Goal: Task Accomplishment & Management: Contribute content

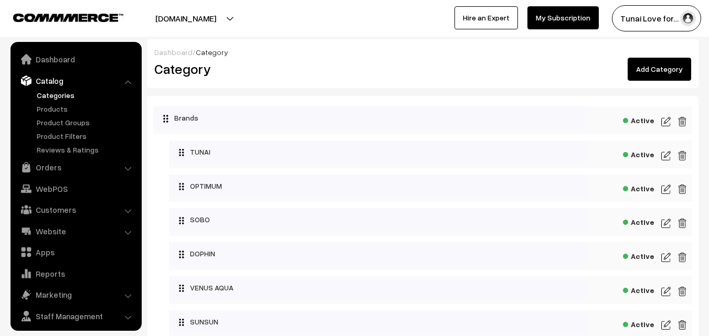
scroll to position [26, 0]
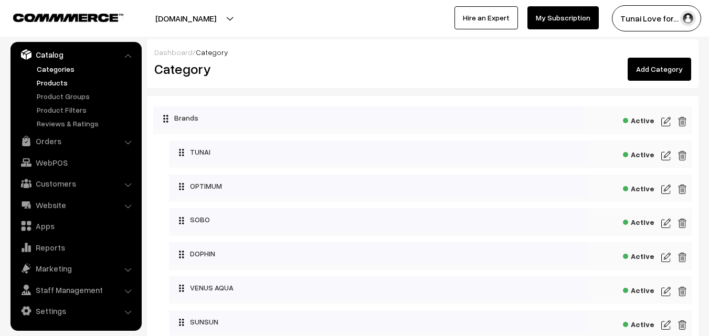
click at [57, 82] on link "Products" at bounding box center [86, 82] width 104 height 11
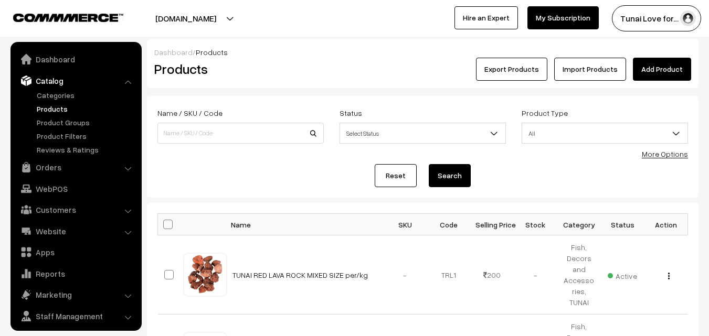
click at [664, 65] on link "Add Product" at bounding box center [662, 69] width 58 height 23
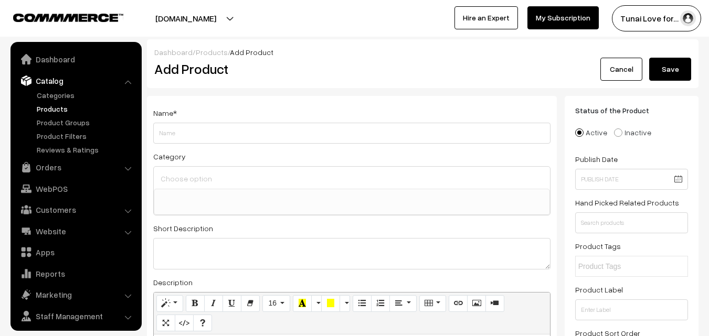
select select
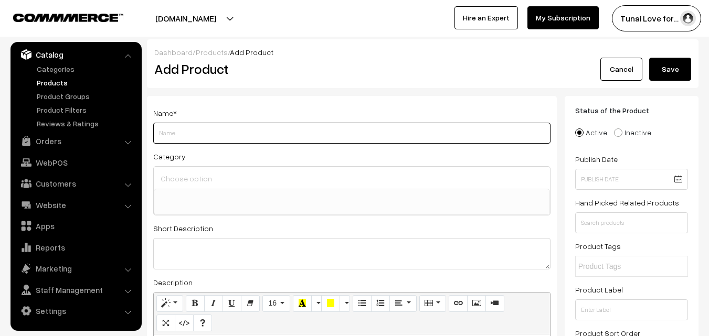
paste input "Multicolored Pebbles Stones for Plants Pots, Fish Tank Aquarium, Garden, Decora…"
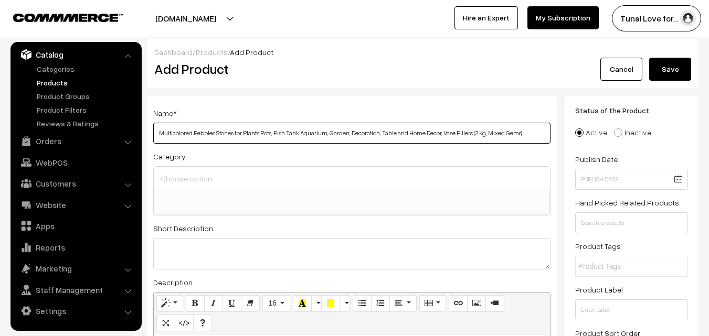
click at [159, 134] on input "Multicolored Pebbles Stones for Plants Pots, Fish Tank Aquarium, Garden, Decora…" at bounding box center [351, 133] width 397 height 21
drag, startPoint x: 159, startPoint y: 134, endPoint x: 152, endPoint y: 134, distance: 7.4
click at [152, 134] on div "Name * Multicolored Pebbles Stones for Plants Pots, Fish Tank Aquarium, Garden,…" at bounding box center [352, 292] width 410 height 392
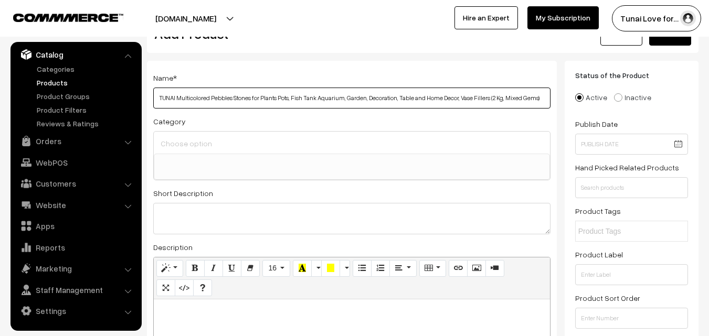
scroll to position [52, 0]
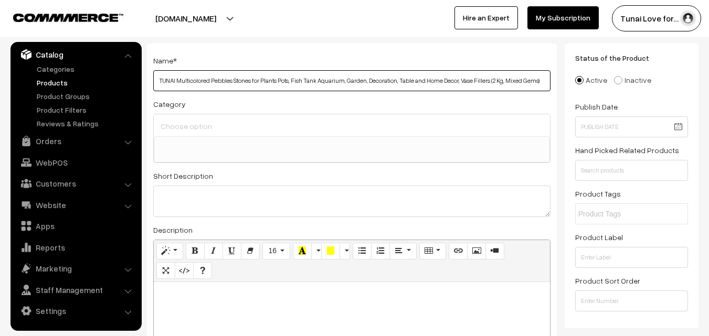
type input "TUNAI Multicolored Pebbles Stones for Plants Pots, Fish Tank Aquarium, Garden, …"
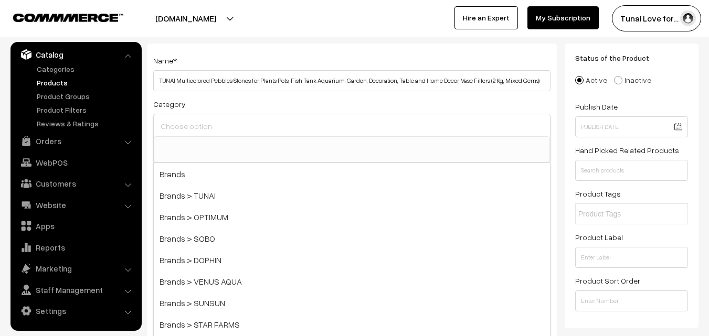
click at [282, 126] on input at bounding box center [352, 126] width 388 height 15
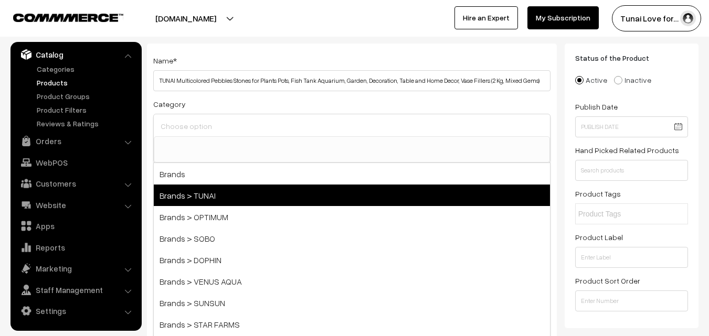
click at [248, 193] on span "Brands > TUNAI" at bounding box center [352, 196] width 396 height 22
select select "35"
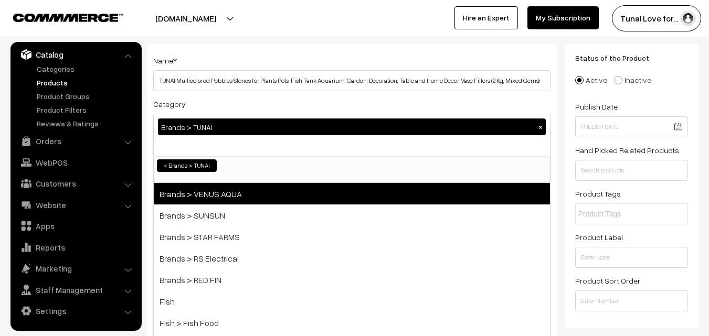
scroll to position [105, 0]
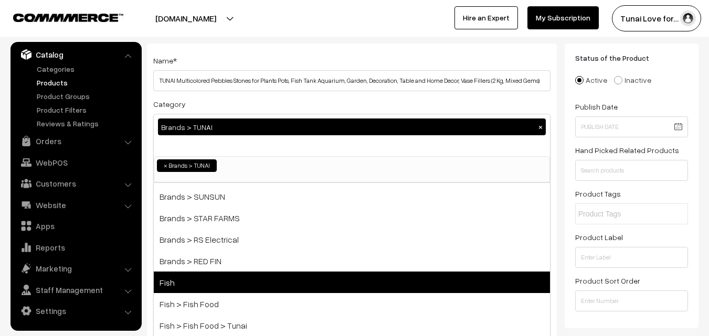
click at [220, 280] on span "Fish" at bounding box center [352, 283] width 396 height 22
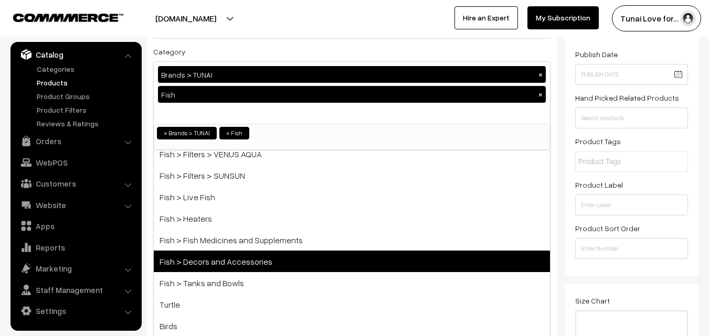
click at [256, 260] on span "Fish > Decors and Accessories" at bounding box center [352, 262] width 396 height 22
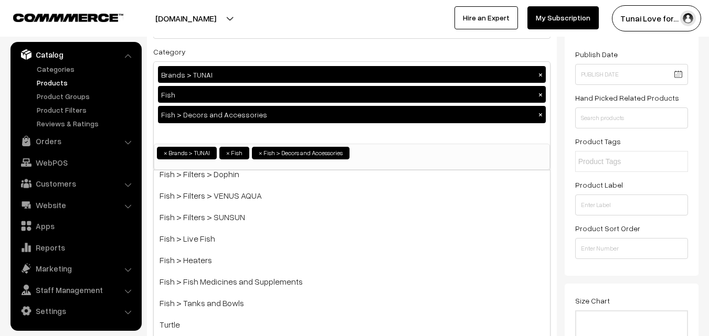
click at [565, 182] on div "Status of the Product Active Inactive Product Type -- Select -- -- Select -- Pu…" at bounding box center [631, 133] width 134 height 285
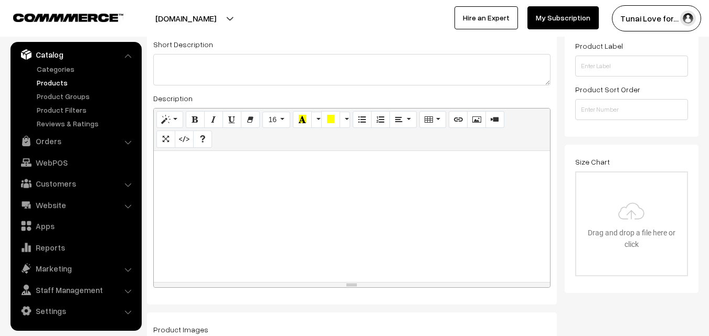
scroll to position [262, 0]
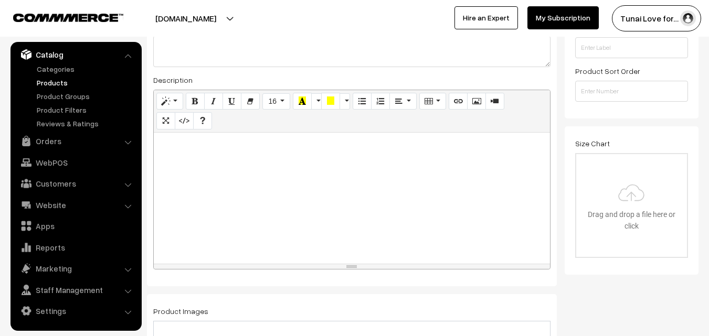
click at [395, 191] on div at bounding box center [352, 198] width 396 height 131
paste div
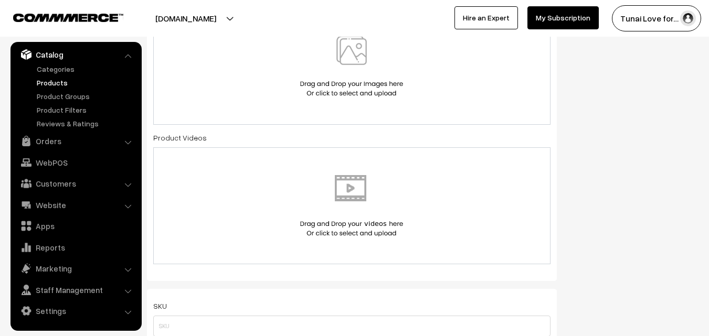
scroll to position [577, 0]
click at [346, 51] on img at bounding box center [351, 64] width 108 height 61
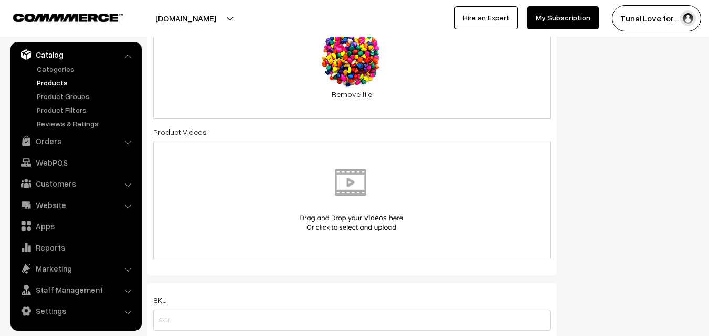
click at [458, 76] on div "0.2 MB multicolor-pebble.jpg Check Error Remove file" at bounding box center [351, 62] width 397 height 113
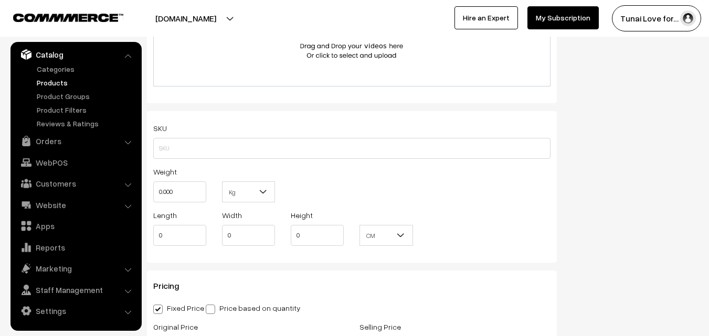
scroll to position [787, 0]
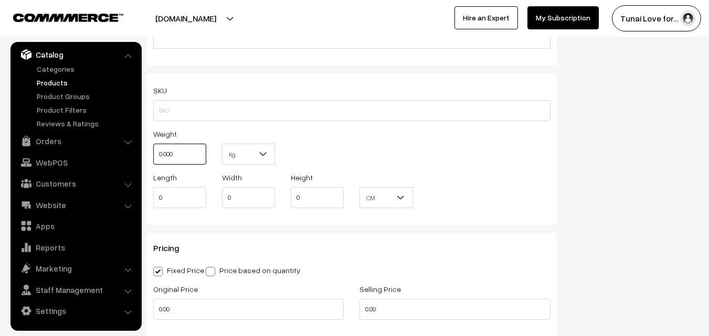
drag, startPoint x: 178, startPoint y: 155, endPoint x: 152, endPoint y: 155, distance: 26.2
click at [152, 155] on div "Weight 0.000" at bounding box center [179, 149] width 69 height 44
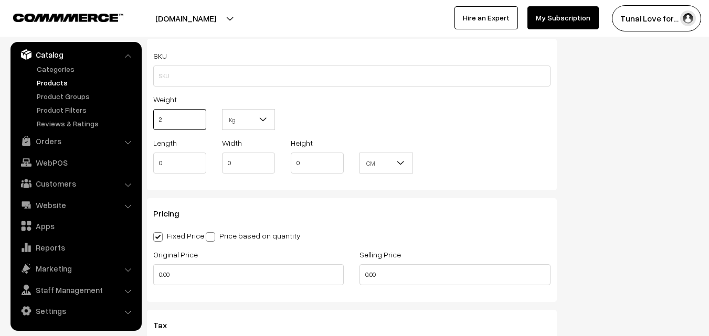
scroll to position [839, 0]
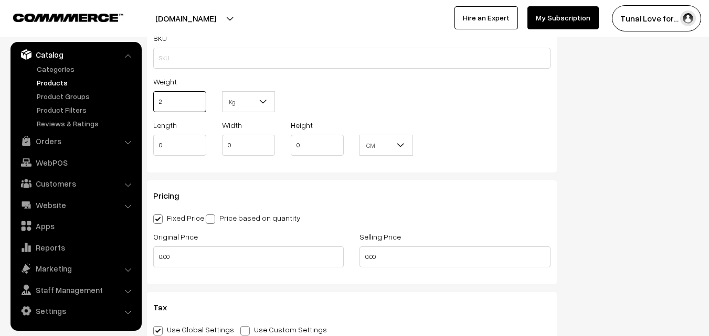
type input "2"
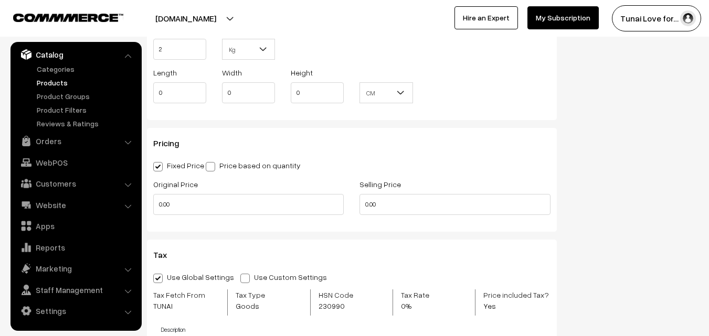
scroll to position [944, 0]
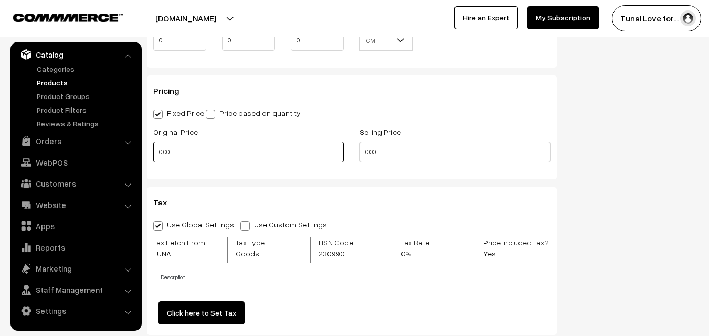
drag, startPoint x: 181, startPoint y: 156, endPoint x: 156, endPoint y: 157, distance: 25.2
click at [156, 157] on input "0.00" at bounding box center [248, 152] width 190 height 21
drag, startPoint x: 171, startPoint y: 151, endPoint x: 156, endPoint y: 151, distance: 14.7
click at [156, 151] on input "179" at bounding box center [248, 152] width 190 height 21
drag, startPoint x: 161, startPoint y: 150, endPoint x: 180, endPoint y: 151, distance: 19.4
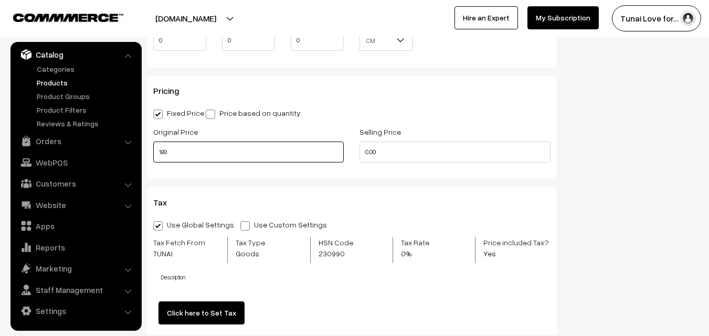
click at [180, 151] on input "189" at bounding box center [248, 152] width 190 height 21
drag, startPoint x: 188, startPoint y: 153, endPoint x: 157, endPoint y: 154, distance: 31.5
click at [157, 154] on input "179" at bounding box center [248, 152] width 190 height 21
click at [174, 152] on input "179" at bounding box center [248, 152] width 190 height 21
drag, startPoint x: 181, startPoint y: 152, endPoint x: 153, endPoint y: 152, distance: 28.3
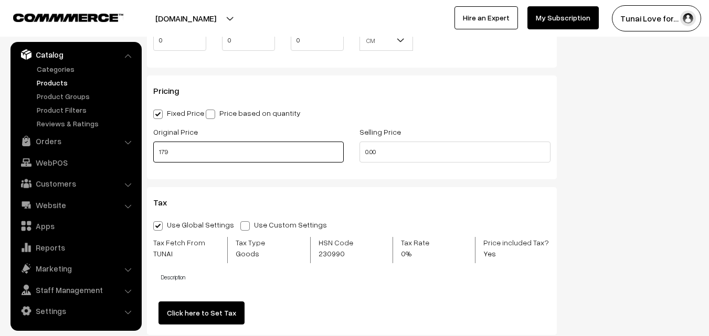
click at [153, 152] on div "Original Price 179" at bounding box center [248, 147] width 206 height 44
type input "300"
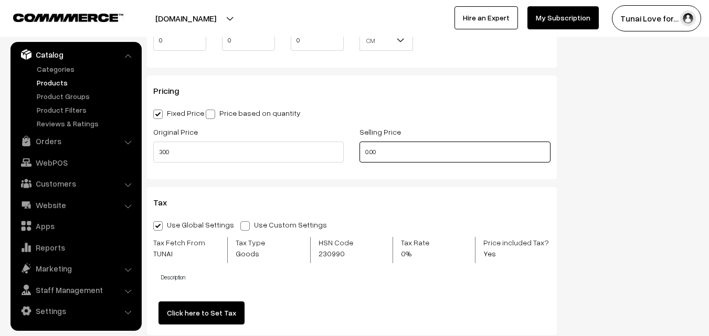
drag, startPoint x: 378, startPoint y: 154, endPoint x: 359, endPoint y: 154, distance: 18.9
click at [359, 154] on input "0.00" at bounding box center [454, 152] width 190 height 21
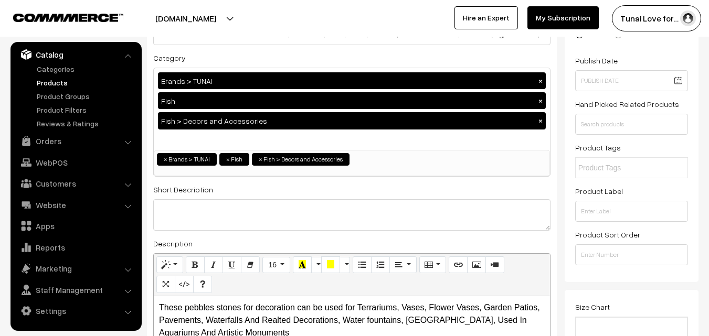
scroll to position [0, 0]
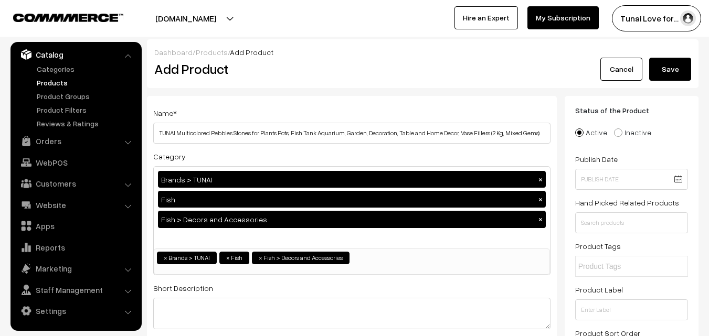
type input "179"
click at [676, 67] on button "Save" at bounding box center [670, 69] width 42 height 23
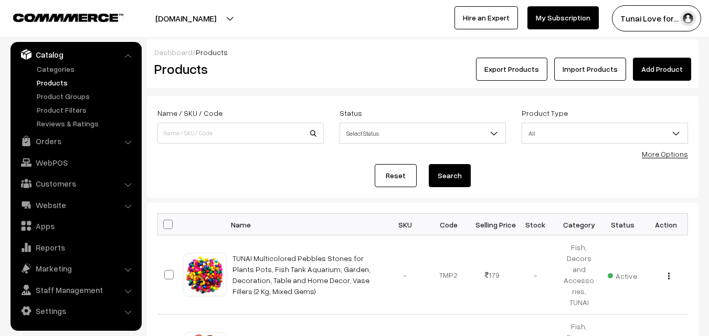
click at [659, 73] on link "Add Product" at bounding box center [662, 69] width 58 height 23
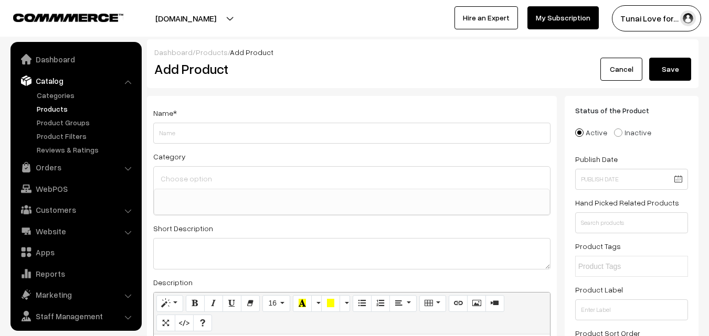
select select
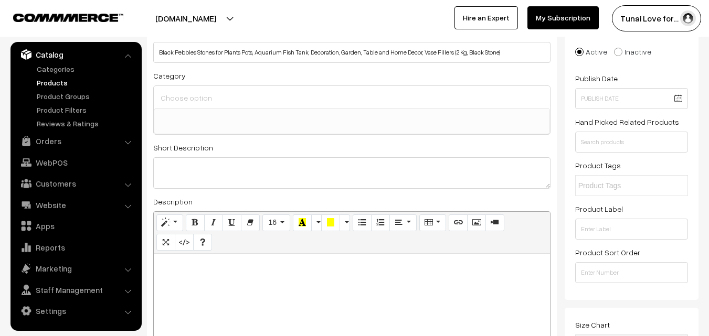
scroll to position [105, 0]
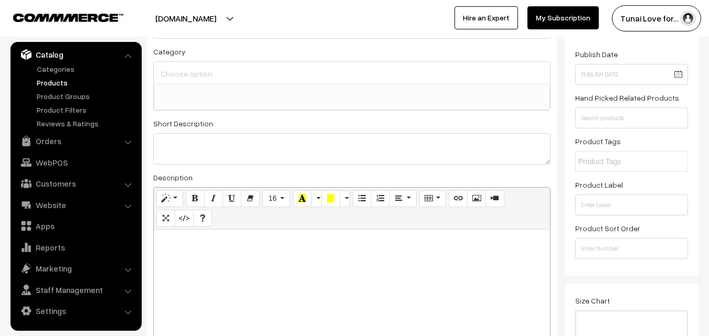
type input "Black Pebbles Stones for Plants Pots, Aquarium Fish Tank, Decoration, Garden, T…"
click at [186, 77] on input at bounding box center [352, 73] width 388 height 15
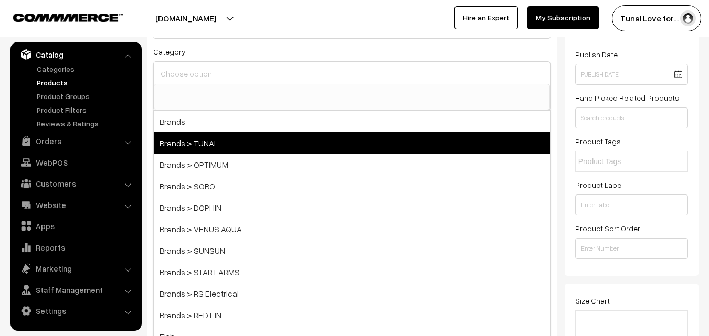
click at [191, 145] on span "Brands > TUNAI" at bounding box center [352, 143] width 396 height 22
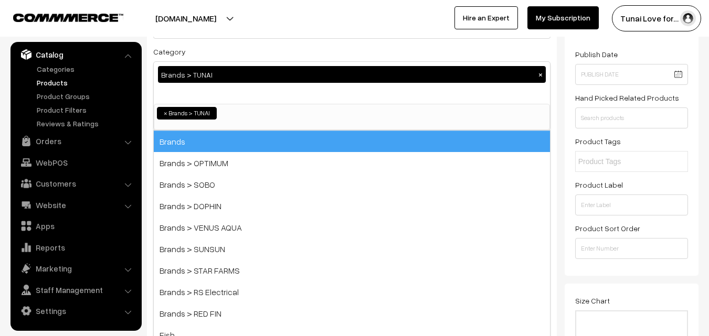
select select "35"
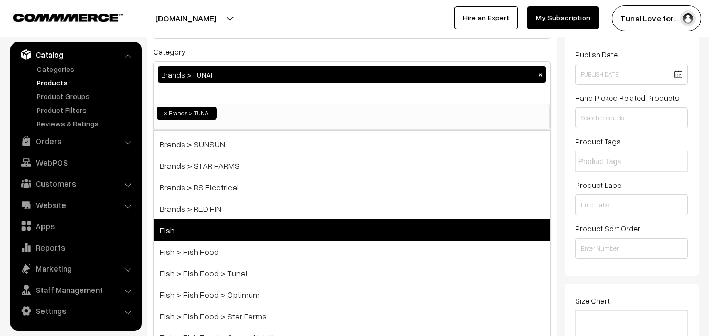
click at [201, 225] on span "Fish" at bounding box center [352, 230] width 396 height 22
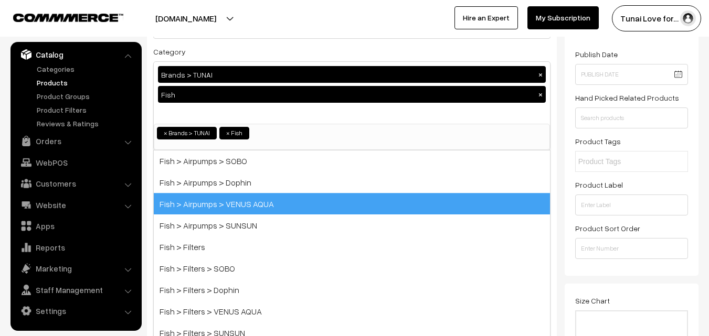
scroll to position [480, 0]
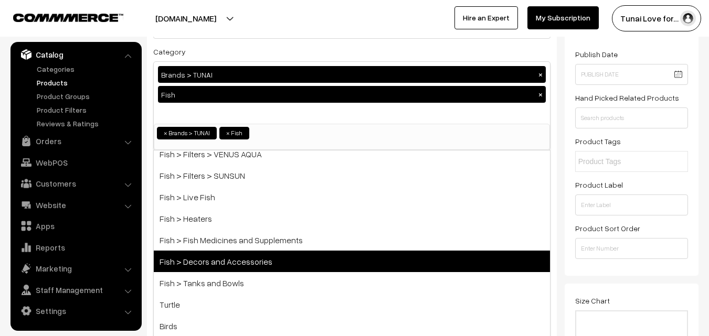
click at [249, 260] on span "Fish > Decors and Accessories" at bounding box center [352, 262] width 396 height 22
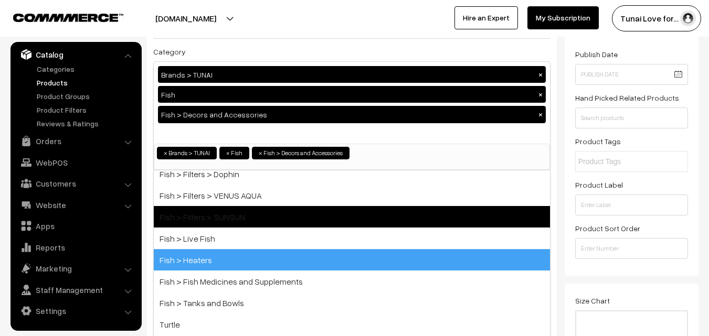
scroll to position [459, 0]
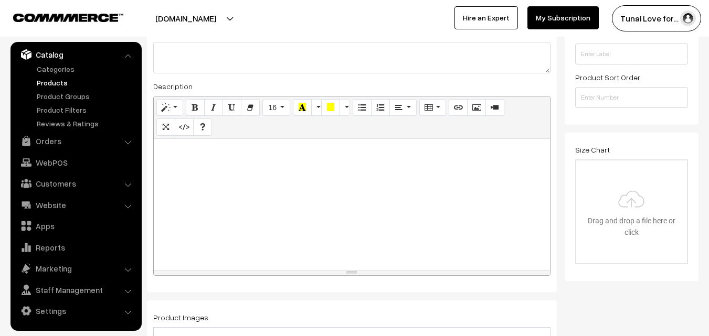
scroll to position [262, 0]
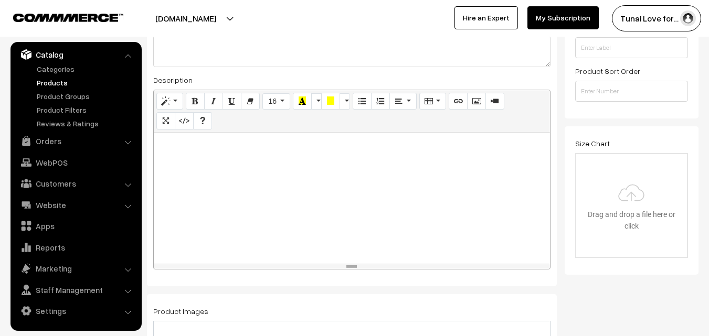
click at [410, 181] on div at bounding box center [352, 198] width 396 height 131
paste div
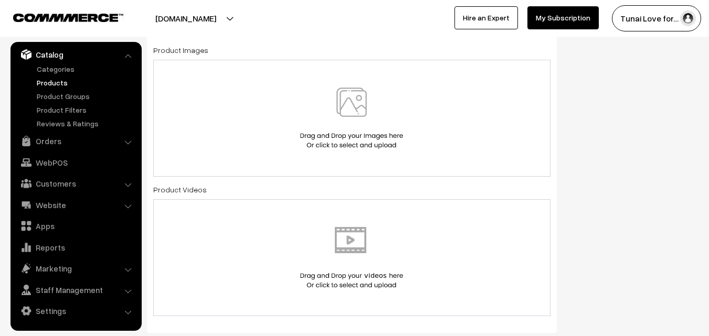
scroll to position [525, 0]
click at [364, 92] on img at bounding box center [351, 117] width 108 height 61
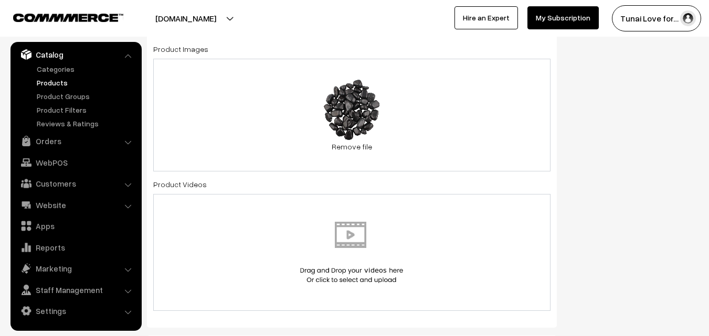
click at [482, 119] on div "91.4 KB 61P4SrefodL._SL1024_.jpg Check Error Remove file" at bounding box center [351, 115] width 397 height 113
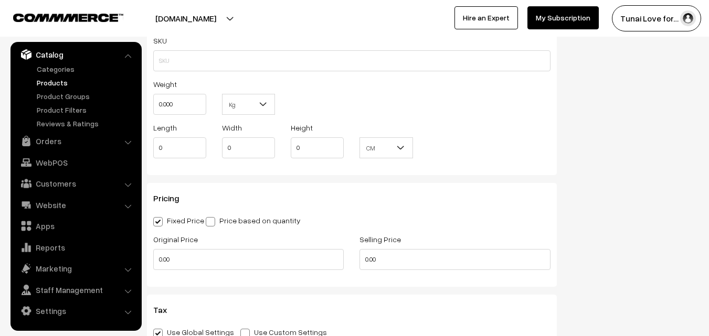
scroll to position [839, 0]
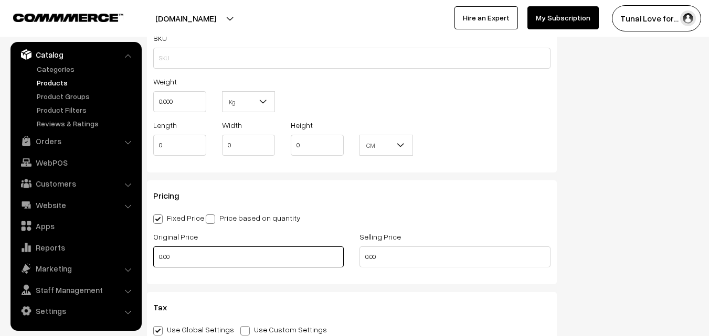
drag, startPoint x: 178, startPoint y: 255, endPoint x: 157, endPoint y: 253, distance: 21.6
click at [157, 253] on input "0.00" at bounding box center [248, 257] width 190 height 21
type input "599"
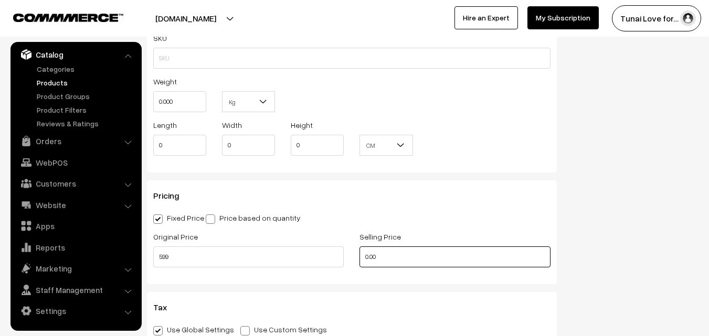
click at [383, 257] on input "0.00" at bounding box center [454, 257] width 190 height 21
drag, startPoint x: 385, startPoint y: 257, endPoint x: 352, endPoint y: 257, distance: 32.5
click at [352, 257] on div "Selling Price 0.00" at bounding box center [454, 252] width 206 height 44
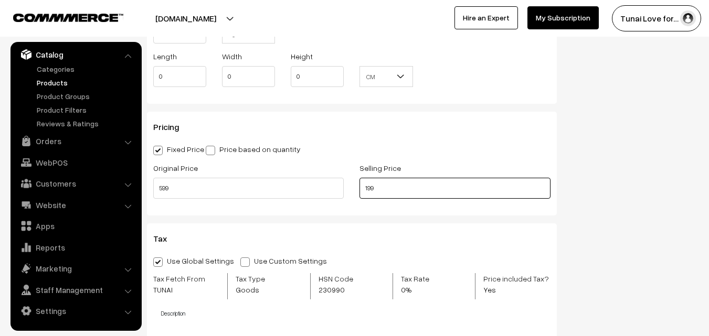
scroll to position [944, 0]
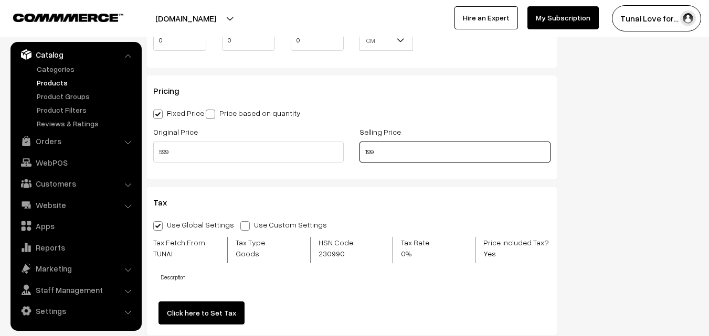
type input "199"
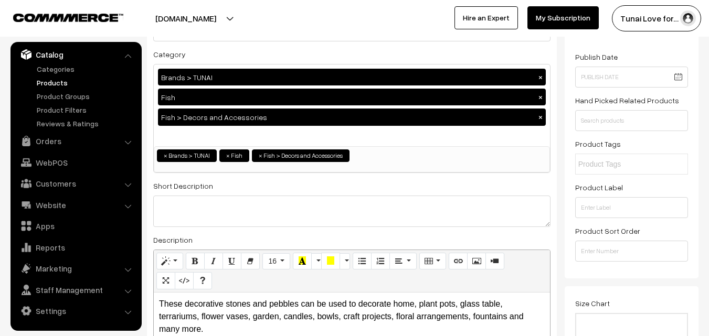
scroll to position [0, 0]
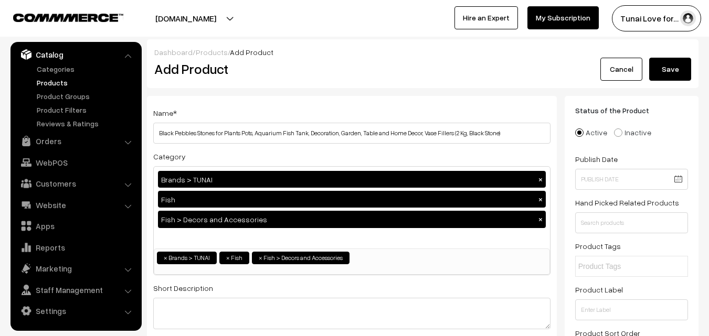
click at [669, 66] on button "Save" at bounding box center [670, 69] width 42 height 23
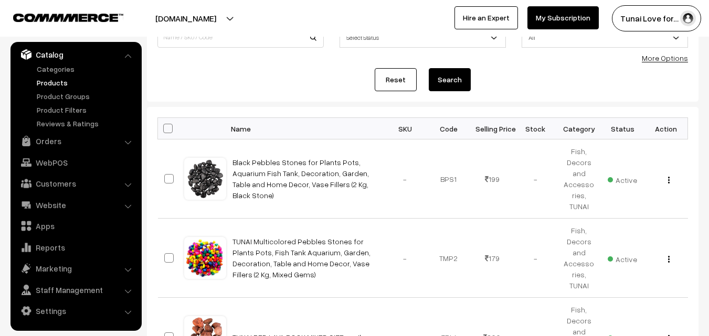
scroll to position [105, 0]
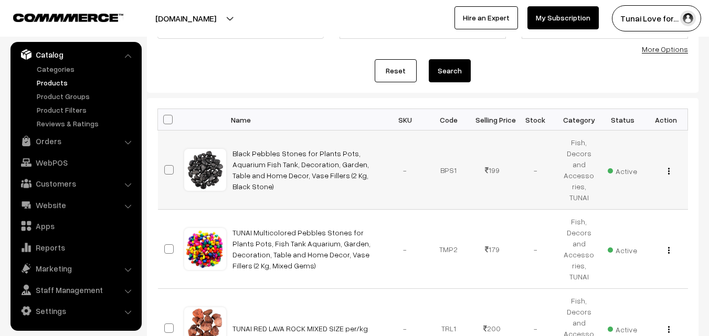
click at [667, 167] on button "button" at bounding box center [668, 171] width 3 height 8
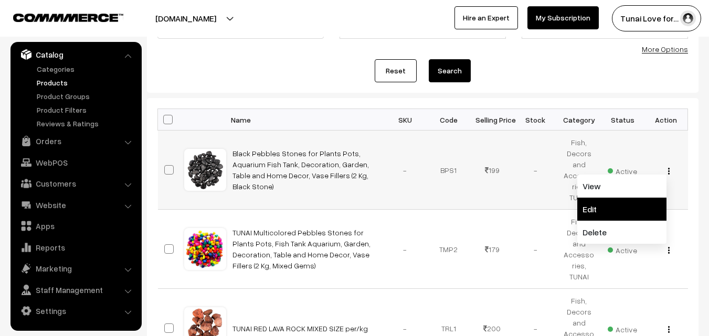
click at [585, 206] on link "Edit" at bounding box center [621, 209] width 89 height 23
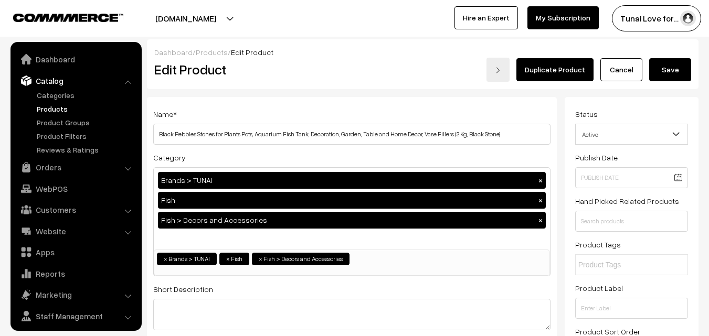
scroll to position [26, 0]
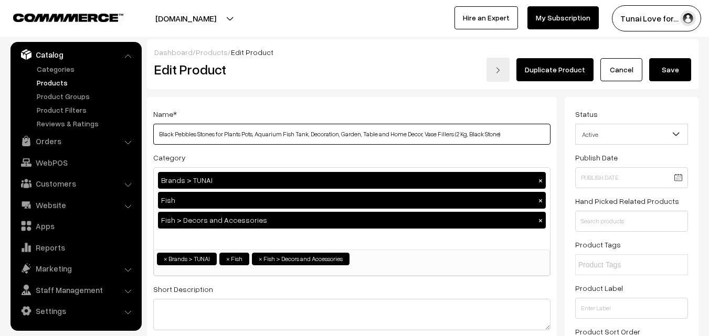
click at [159, 133] on input "Black Pebbles Stones for Plants Pots, Aquarium Fish Tank, Decoration, Garden, T…" at bounding box center [351, 134] width 397 height 21
type input "TUNAI Black Pebbles Stones for Plants Pots, Aquarium Fish Tank, Decoration, Gar…"
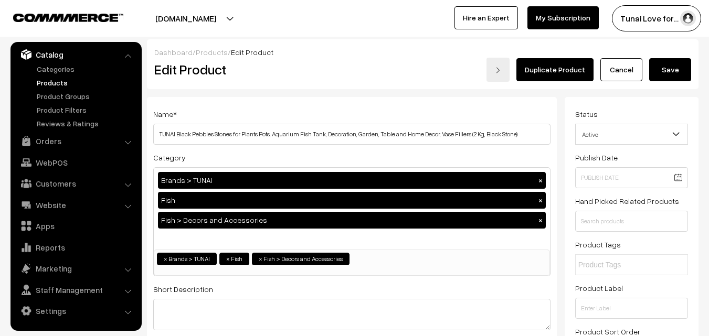
click at [686, 71] on button "Save" at bounding box center [670, 69] width 42 height 23
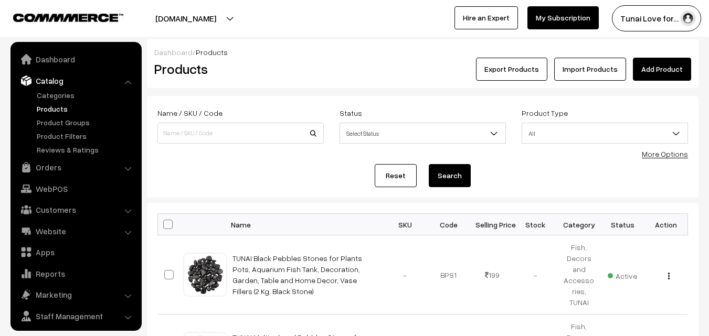
scroll to position [26, 0]
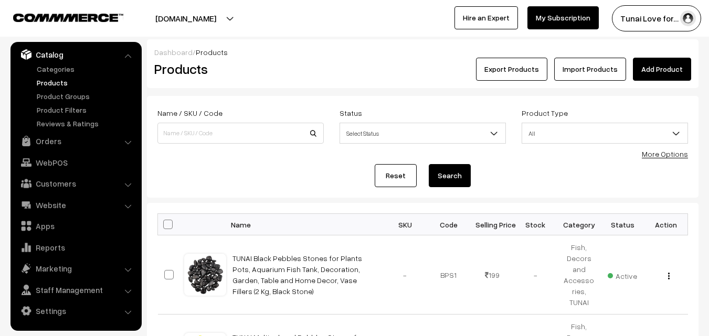
click at [672, 63] on link "Add Product" at bounding box center [662, 69] width 58 height 23
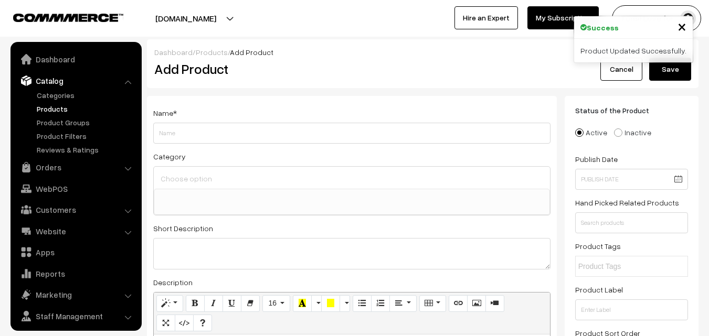
select select
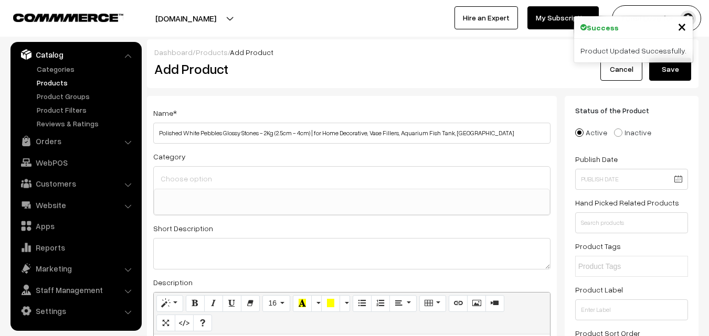
click at [155, 132] on input "Polished White Pebbles Glossy Stones - 2Kg (2.5cm - 4cm) | for Home Decorative,…" at bounding box center [351, 133] width 397 height 21
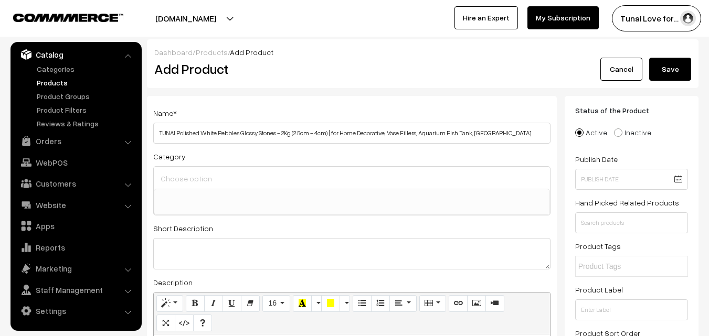
drag, startPoint x: 277, startPoint y: 133, endPoint x: 330, endPoint y: 133, distance: 52.5
click at [330, 133] on input "TUNAI Polished White Pebbles Glossy Stones - 2Kg (2.5cm - 4cm) | for Home Decor…" at bounding box center [351, 133] width 397 height 21
click at [280, 133] on input "TUNAI Polished White Pebbles Glossy Stones | for Home Decorative, Vase Fillers,…" at bounding box center [351, 133] width 397 height 21
click at [482, 132] on input "TUNAI Polished White Pebbles Glossy Stones | for Home Decorative, Vase Fillers,…" at bounding box center [351, 133] width 397 height 21
drag, startPoint x: 490, startPoint y: 133, endPoint x: 538, endPoint y: 129, distance: 47.9
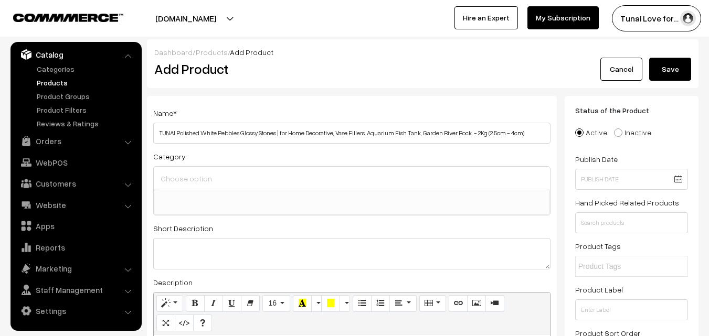
click at [538, 129] on input "TUNAI Polished White Pebbles Glossy Stones | for Home Decorative, Vase Fillers,…" at bounding box center [351, 133] width 397 height 21
type input "TUNAI Polished White Pebbles Glossy Stones | for Home Decorative, Vase Fillers,…"
click at [204, 175] on input at bounding box center [352, 178] width 388 height 15
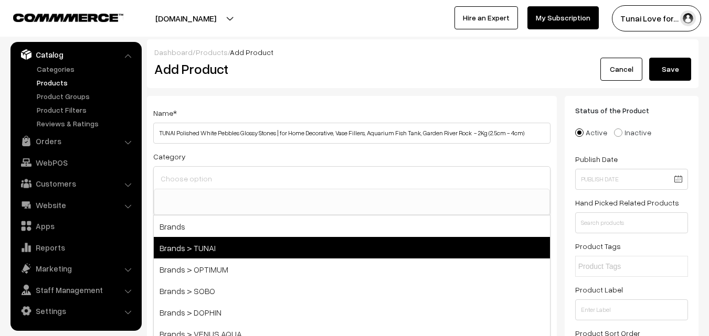
click at [203, 257] on span "Brands > TUNAI" at bounding box center [352, 248] width 396 height 22
select select "35"
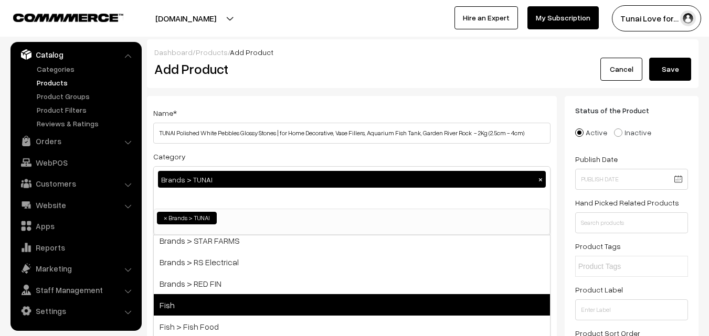
click at [190, 298] on span "Fish" at bounding box center [352, 305] width 396 height 22
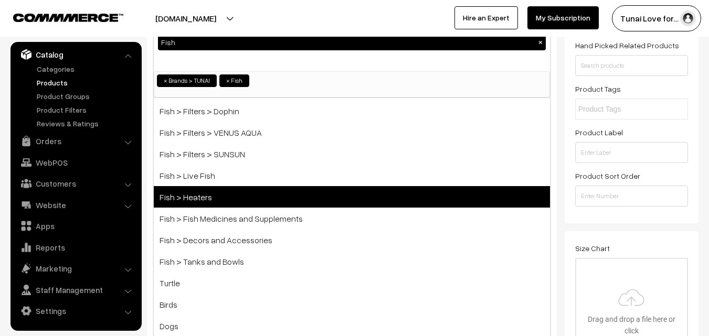
scroll to position [480, 0]
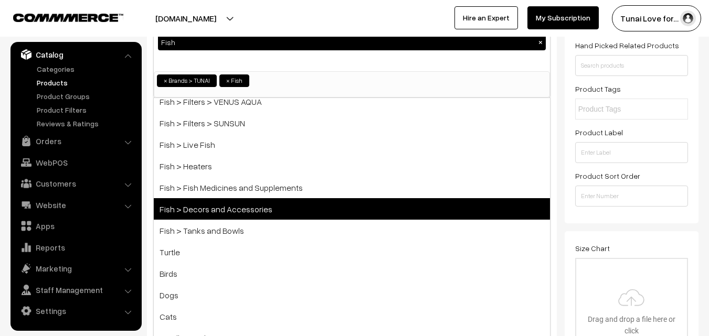
click at [220, 201] on span "Fish > Decors and Accessories" at bounding box center [352, 209] width 396 height 22
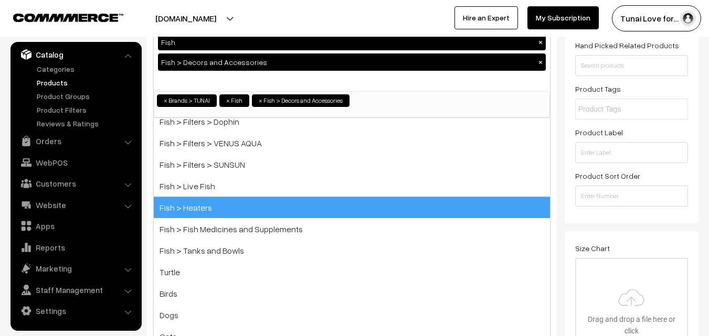
scroll to position [459, 0]
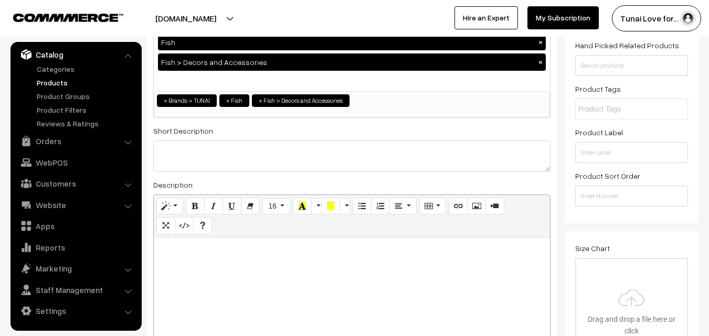
scroll to position [262, 0]
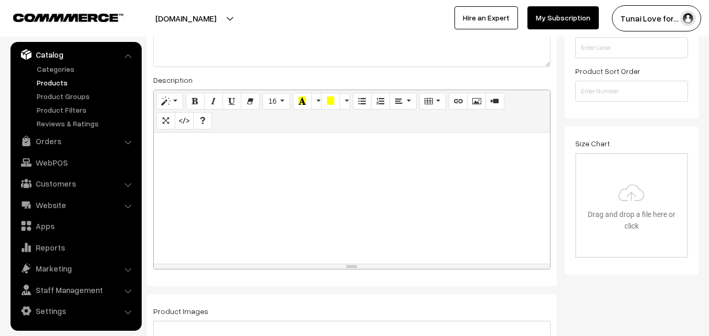
click at [392, 170] on div at bounding box center [352, 198] width 396 height 131
click at [218, 187] on div at bounding box center [352, 198] width 396 height 131
paste div
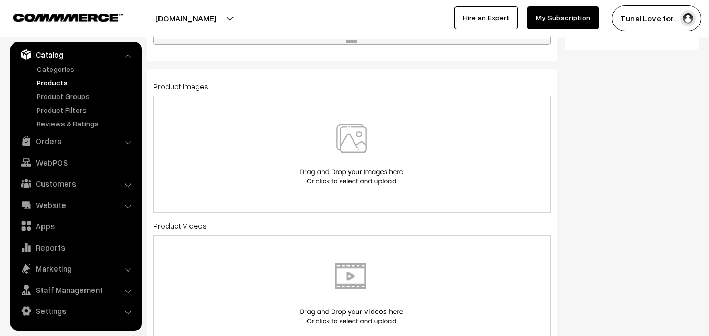
scroll to position [525, 0]
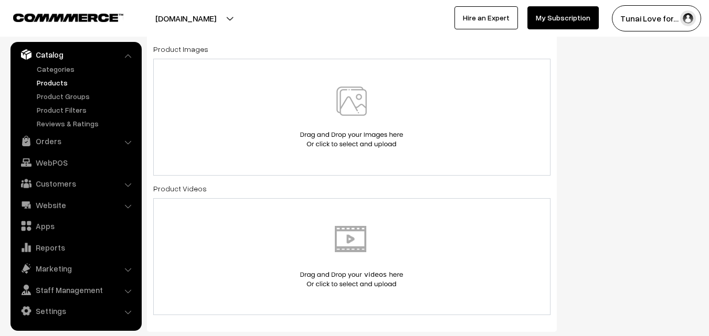
click at [349, 99] on img at bounding box center [351, 117] width 108 height 61
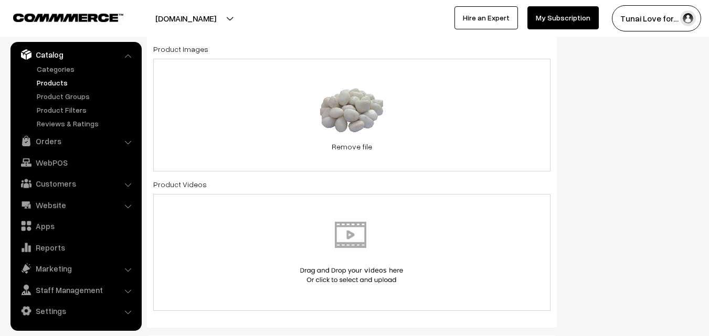
click at [468, 117] on div "13.4 KB 41st1Ufiy-L_120fc94d-3a9d-4434-851a-c673452509e6.jpg Check Error Remove…" at bounding box center [351, 115] width 397 height 113
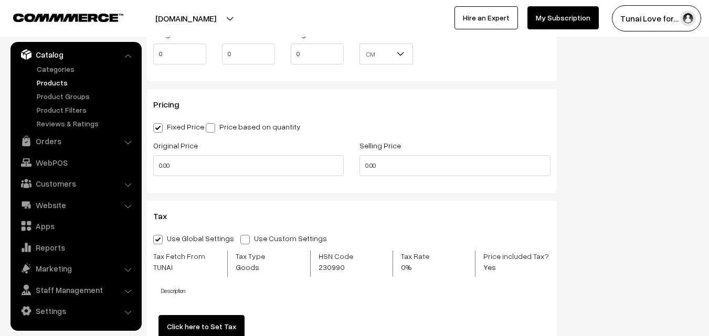
scroll to position [892, 0]
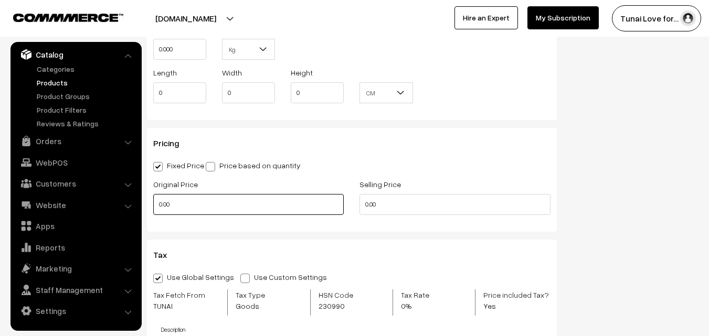
drag, startPoint x: 174, startPoint y: 204, endPoint x: 157, endPoint y: 206, distance: 16.9
click at [157, 206] on input "0.00" at bounding box center [248, 204] width 190 height 21
type input "399"
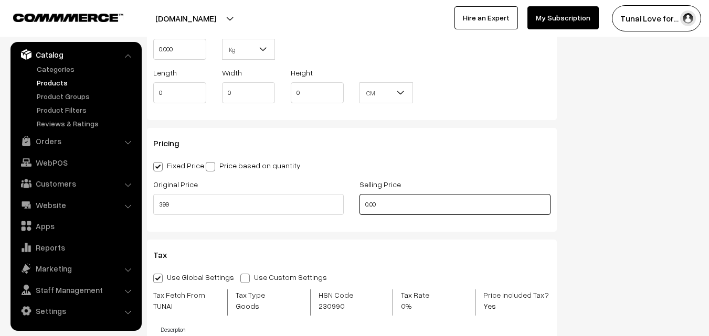
drag, startPoint x: 388, startPoint y: 207, endPoint x: 357, endPoint y: 206, distance: 30.4
click at [357, 206] on div "Selling Price 0.00" at bounding box center [454, 200] width 206 height 44
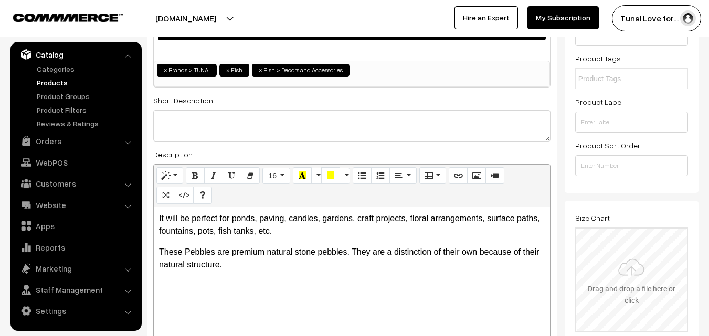
scroll to position [0, 0]
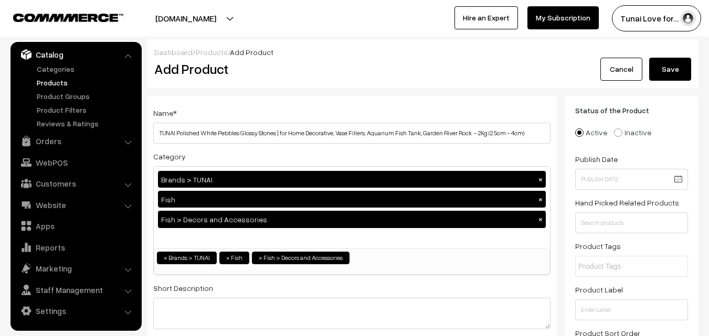
type input "189"
click at [683, 68] on button "Save" at bounding box center [670, 69] width 42 height 23
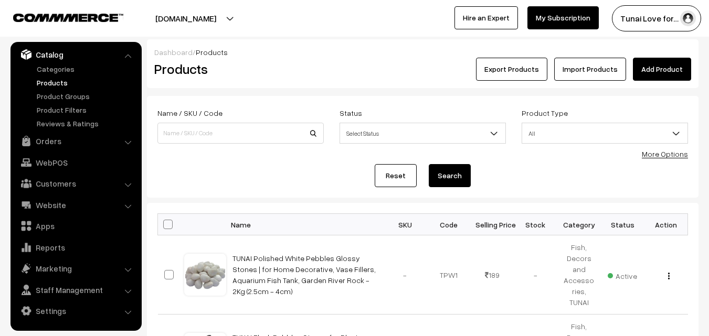
click at [662, 71] on link "Add Product" at bounding box center [662, 69] width 58 height 23
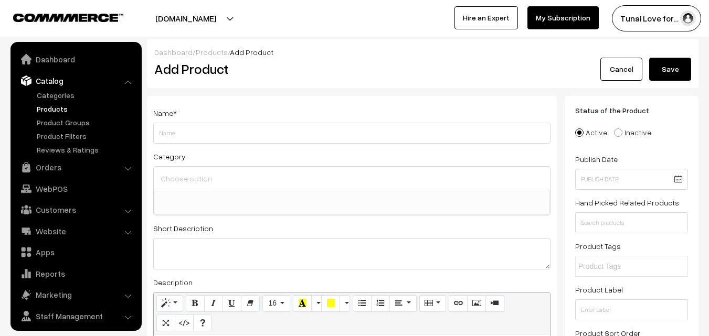
select select
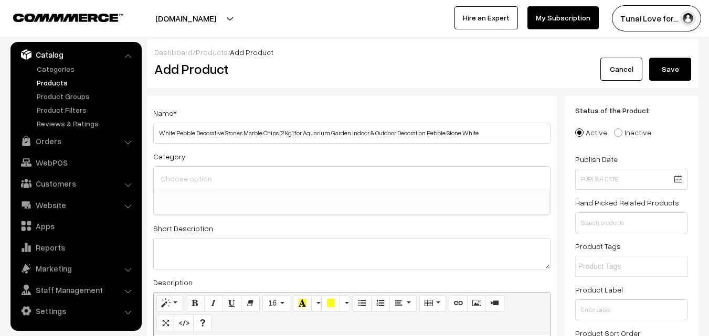
click at [160, 132] on input "White Pebble Decorative Stones Marble Chips [2 Kg] for Aquarium Garden Indoor &…" at bounding box center [351, 133] width 397 height 21
drag, startPoint x: 298, startPoint y: 132, endPoint x: 313, endPoint y: 132, distance: 14.7
click at [313, 132] on input "TUNAI White Pebble Decorative Stones Marble Chips [2 Kg] for Aquarium Garden In…" at bounding box center [351, 133] width 397 height 21
click at [497, 133] on input "TUNAI White Pebble Decorative Stones Marble Chips for Aquarium Garden Indoor & …" at bounding box center [351, 133] width 397 height 21
type input "TUNAI White Pebble Decorative Stones Marble Chips for Aquarium Garden Indoor & …"
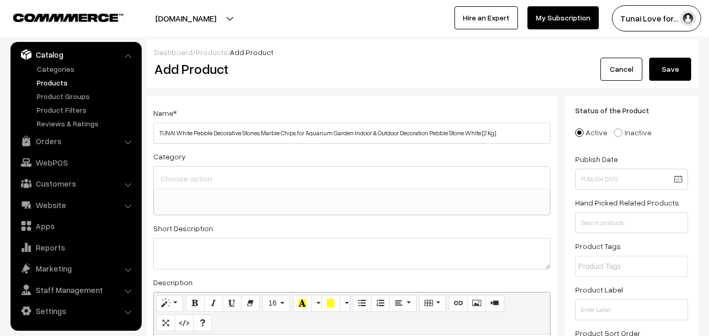
click at [260, 186] on input at bounding box center [352, 178] width 388 height 15
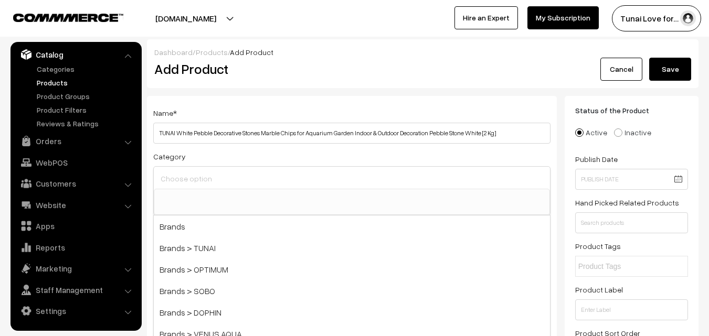
scroll to position [52, 0]
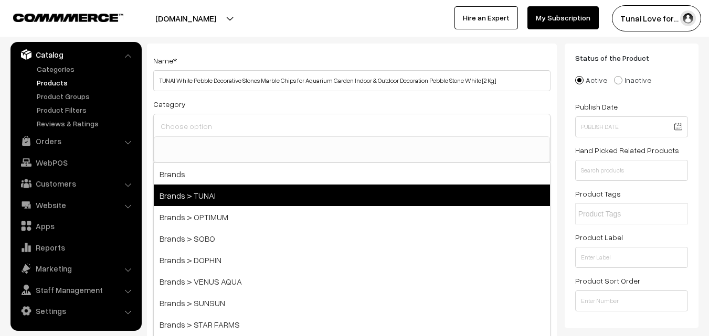
click at [223, 200] on span "Brands > TUNAI" at bounding box center [352, 196] width 396 height 22
select select "35"
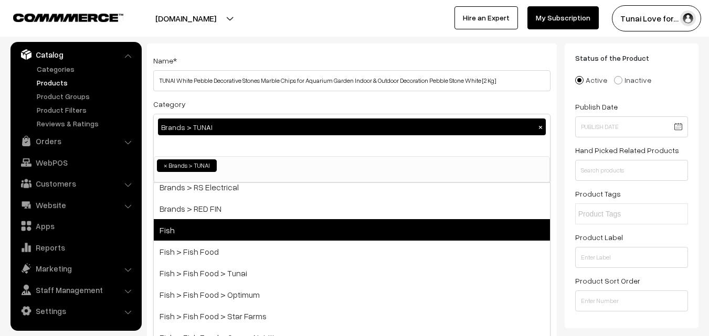
click at [213, 220] on span "Fish" at bounding box center [352, 230] width 396 height 22
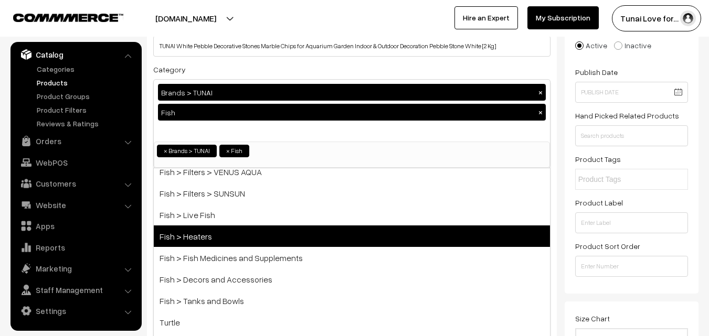
scroll to position [105, 0]
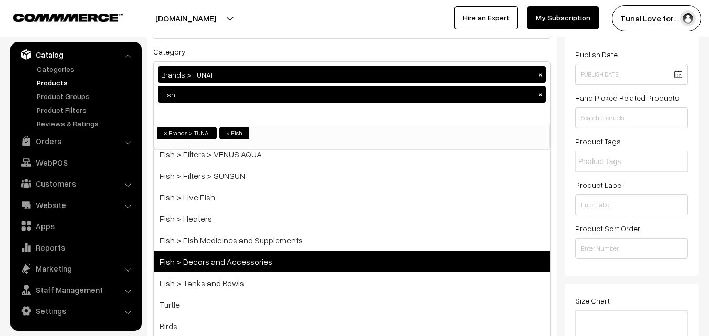
click at [248, 267] on span "Fish > Decors and Accessories" at bounding box center [352, 262] width 396 height 22
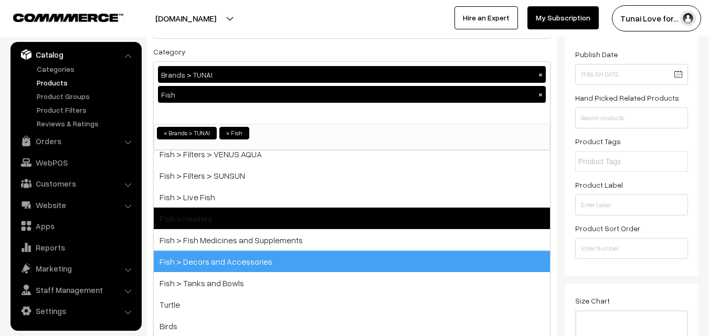
scroll to position [459, 0]
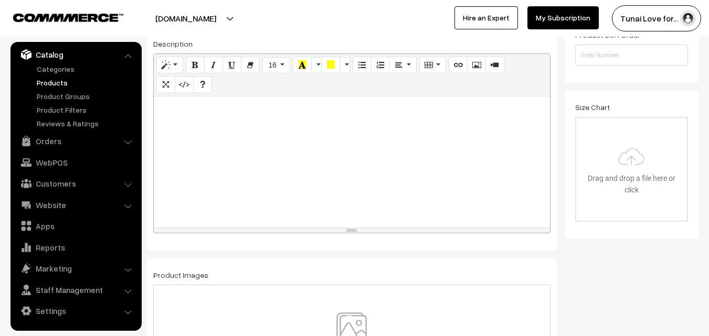
scroll to position [315, 0]
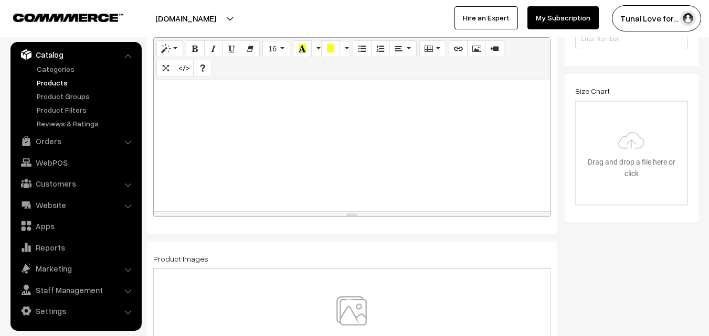
click at [354, 126] on div at bounding box center [352, 145] width 396 height 131
click at [366, 146] on div at bounding box center [352, 145] width 396 height 131
paste div
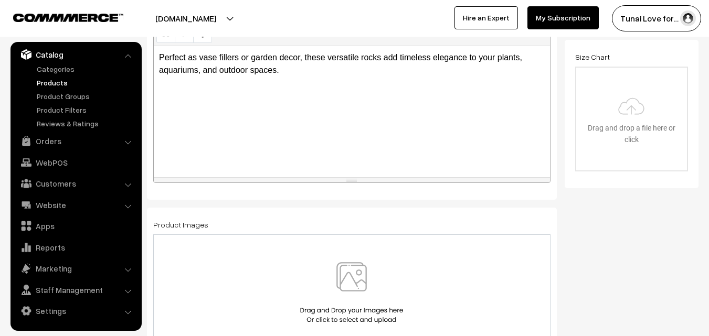
scroll to position [367, 0]
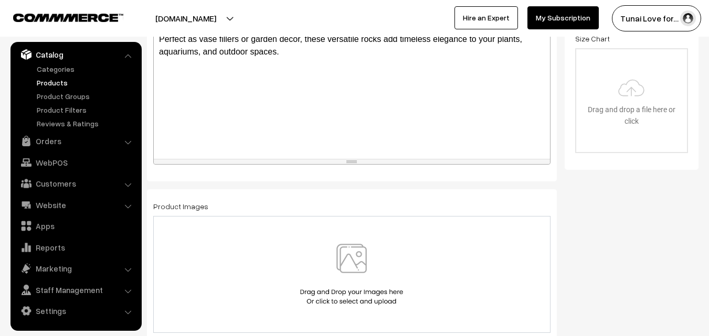
click at [411, 247] on div at bounding box center [351, 274] width 375 height 61
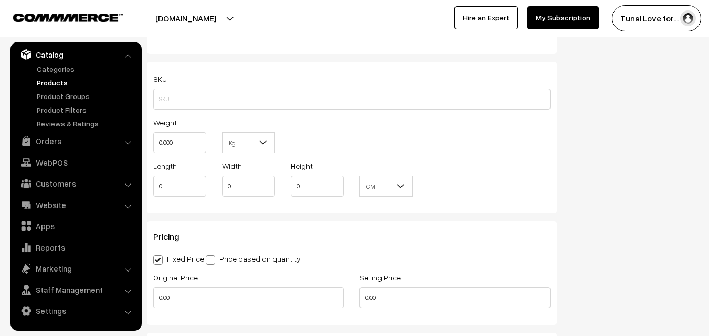
scroll to position [839, 0]
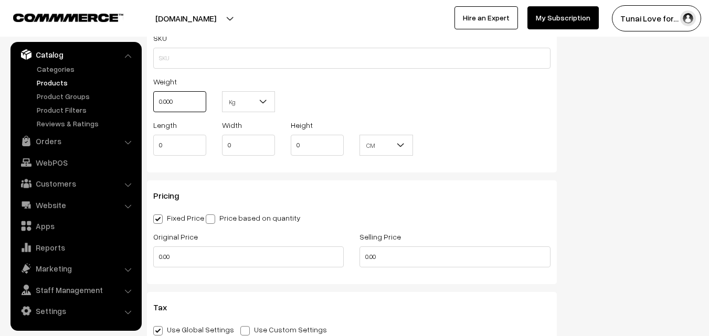
drag, startPoint x: 181, startPoint y: 98, endPoint x: 148, endPoint y: 98, distance: 32.5
click at [148, 98] on div "Weight 0.000" at bounding box center [179, 97] width 69 height 44
type input "2"
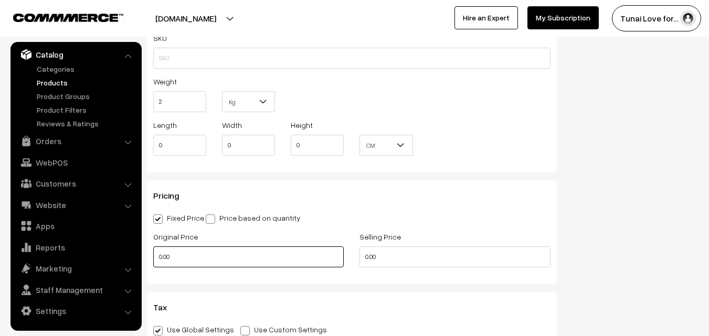
drag, startPoint x: 179, startPoint y: 257, endPoint x: 139, endPoint y: 251, distance: 40.3
click at [139, 251] on body "Thank you for showing interest. Our team will call you shortly. Close tunai.in …" at bounding box center [354, 163] width 709 height 2004
type input "699"
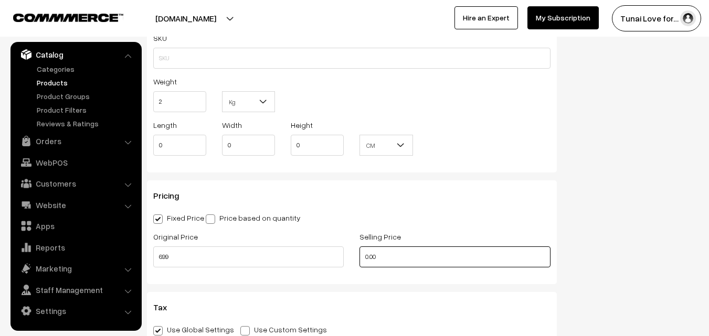
drag, startPoint x: 382, startPoint y: 259, endPoint x: 337, endPoint y: 255, distance: 45.3
click at [337, 255] on div "Original Price 699 Selling Price 0.00" at bounding box center [351, 252] width 413 height 44
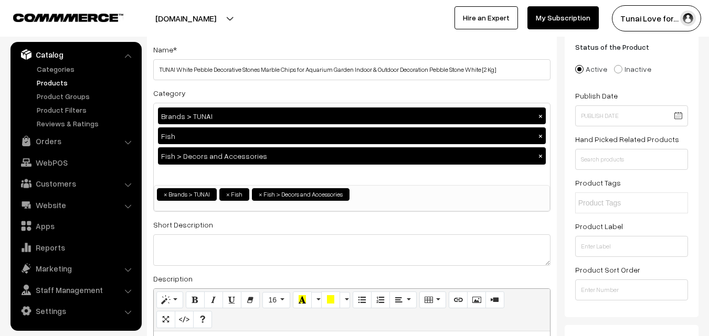
scroll to position [0, 0]
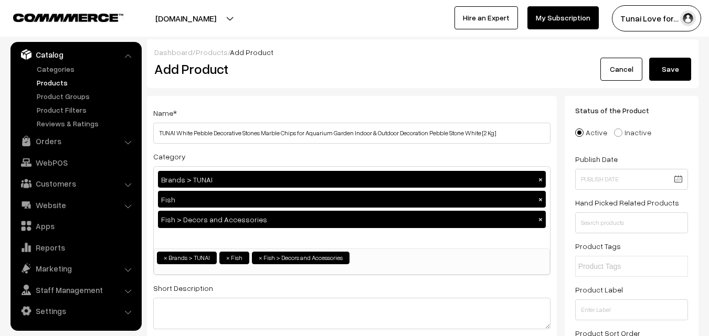
type input "189"
click at [664, 68] on button "Save" at bounding box center [670, 69] width 42 height 23
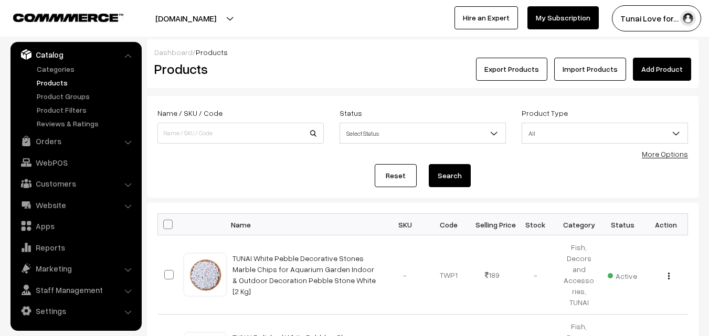
click at [678, 68] on link "Add Product" at bounding box center [662, 69] width 58 height 23
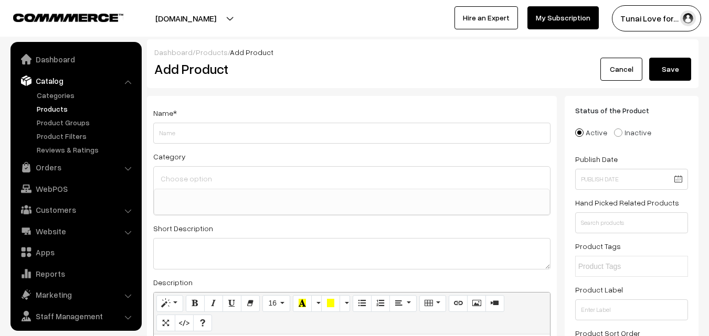
select select
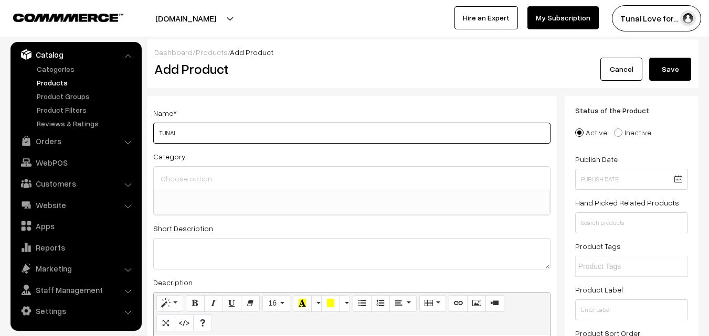
paste input "Natural Tumbled Gravel Decorative Stones Marble Chips for Aquarium Garden Indoo…"
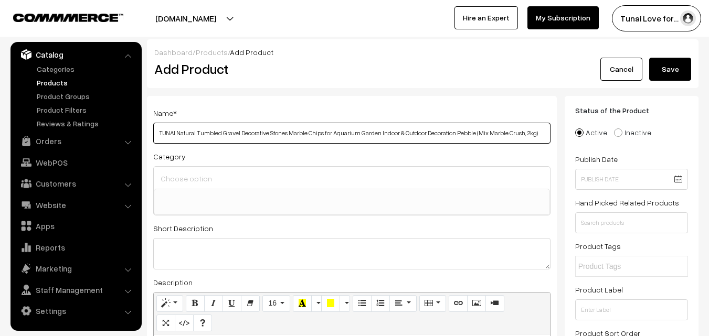
type input "TUNAI Natural Tumbled Gravel Decorative Stones Marble Chips for Aquarium Garden…"
click at [185, 174] on input at bounding box center [352, 178] width 388 height 15
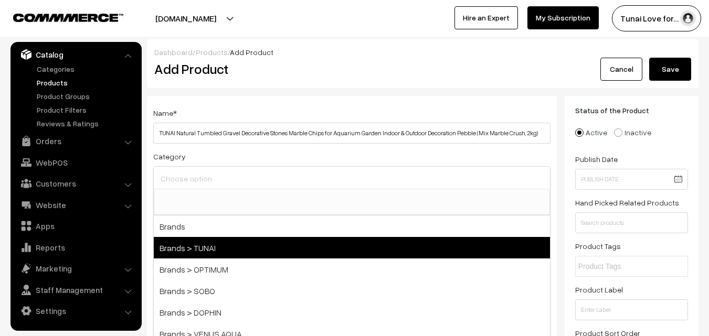
click at [207, 249] on span "Brands > TUNAI" at bounding box center [352, 248] width 396 height 22
select select "35"
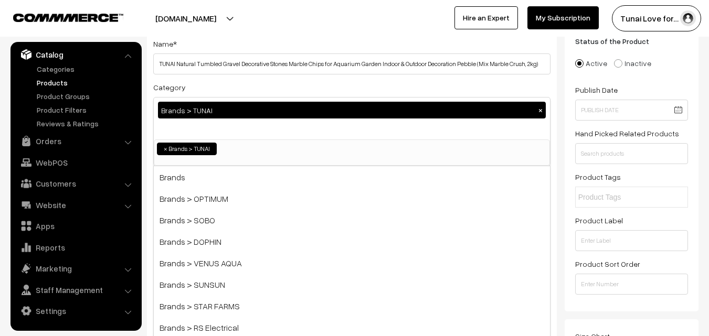
scroll to position [105, 0]
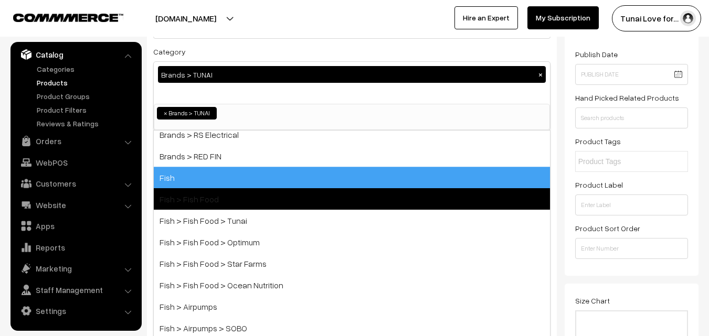
drag, startPoint x: 202, startPoint y: 186, endPoint x: 211, endPoint y: 197, distance: 14.9
click at [202, 185] on span "Fish" at bounding box center [352, 178] width 396 height 22
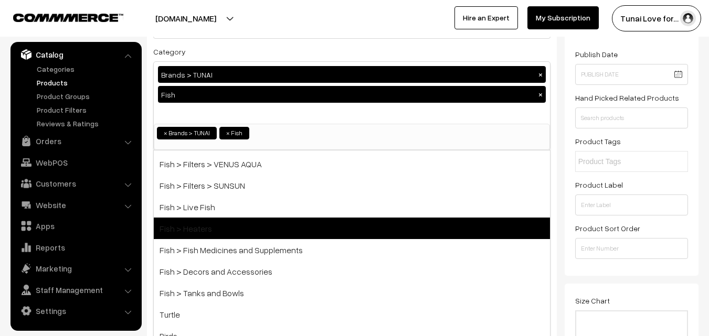
scroll to position [480, 0]
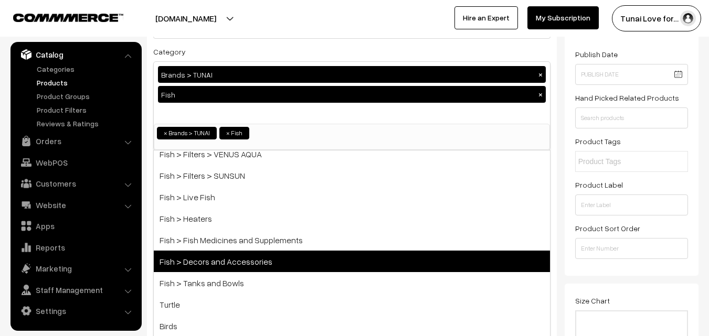
click at [258, 259] on span "Fish > Decors and Accessories" at bounding box center [352, 262] width 396 height 22
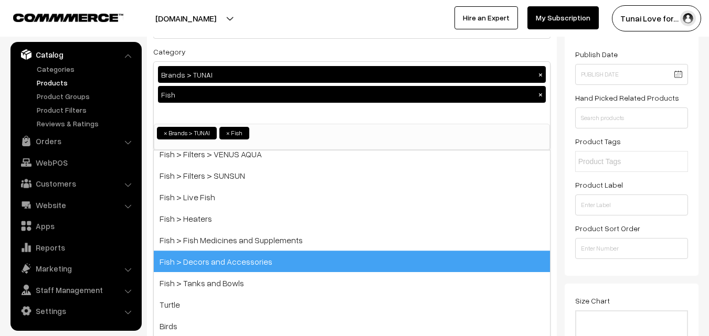
scroll to position [459, 0]
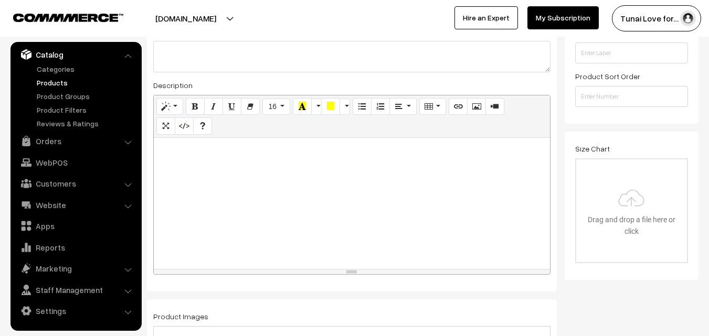
scroll to position [262, 0]
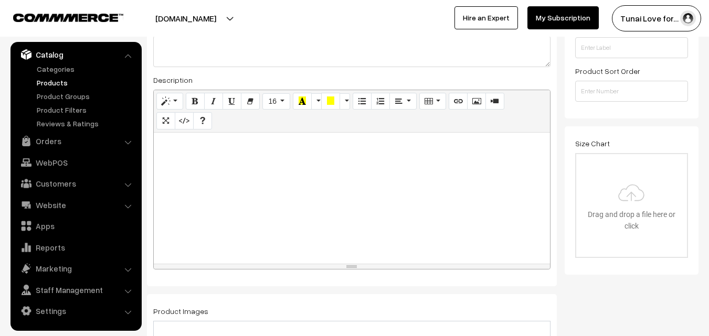
click at [348, 206] on div at bounding box center [352, 198] width 396 height 131
paste div
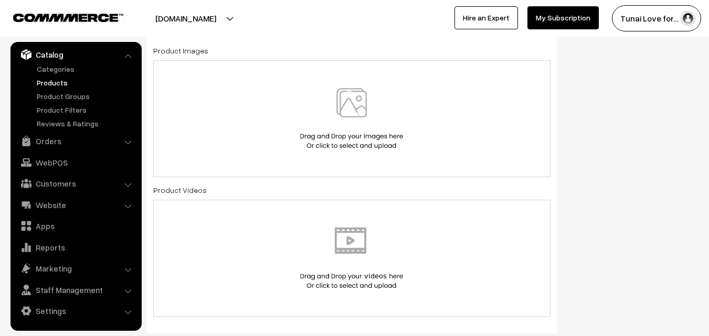
scroll to position [525, 0]
click at [362, 104] on img at bounding box center [351, 117] width 108 height 61
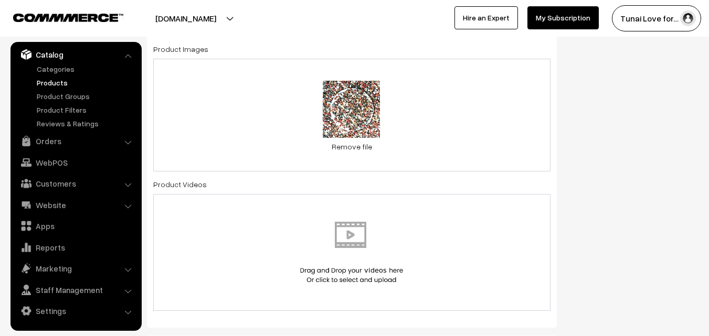
click at [476, 114] on div "1.2 MB 91jUrHnP86L._UF1000,1000_QL80_.jpg Check Error Remove file" at bounding box center [351, 115] width 397 height 113
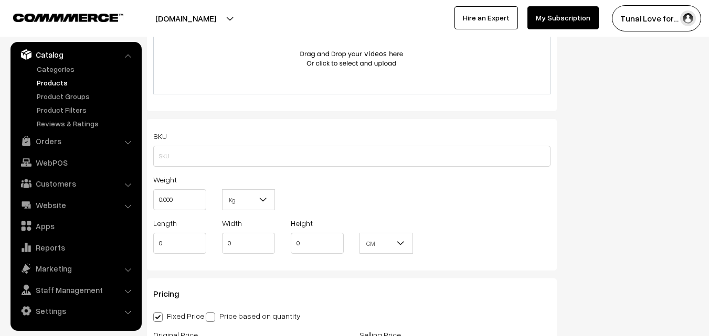
scroll to position [787, 0]
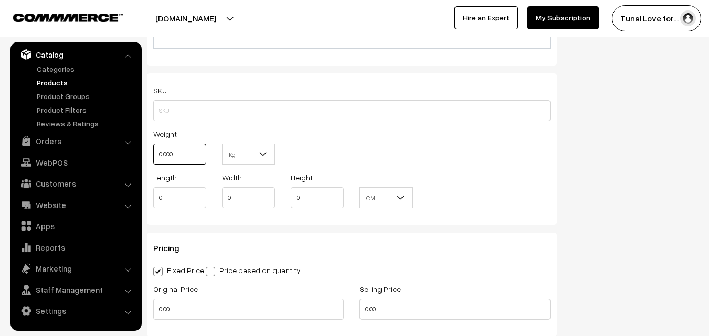
click at [169, 155] on input "0.000" at bounding box center [179, 154] width 53 height 21
type input "0"
drag, startPoint x: 181, startPoint y: 198, endPoint x: 130, endPoint y: 201, distance: 52.0
click at [130, 201] on body "Thank you for showing interest. Our team will call you shortly. Close [DOMAIN_N…" at bounding box center [354, 215] width 709 height 2004
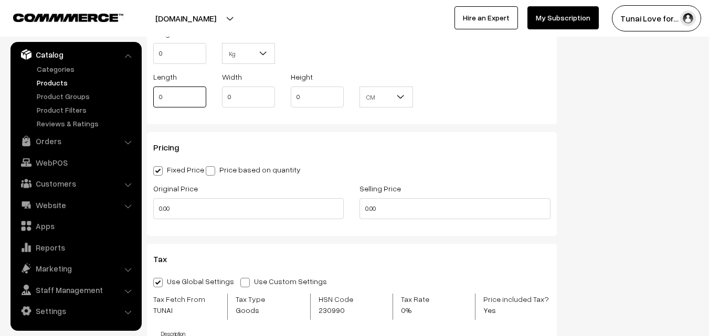
scroll to position [892, 0]
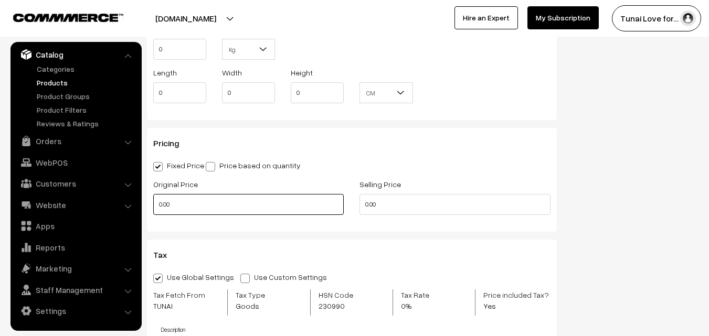
drag, startPoint x: 179, startPoint y: 204, endPoint x: 147, endPoint y: 205, distance: 32.0
click at [147, 205] on div "Original Price 0.00" at bounding box center [248, 200] width 206 height 44
type input "499"
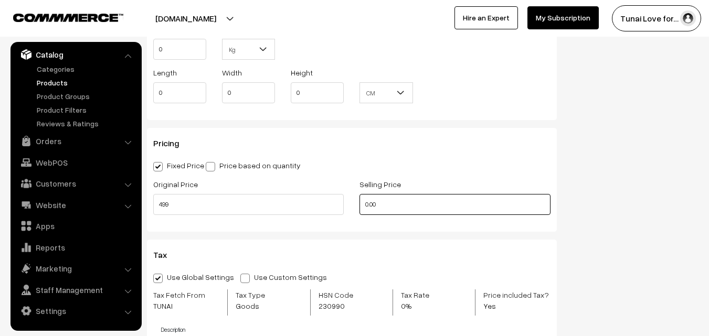
drag, startPoint x: 388, startPoint y: 200, endPoint x: 336, endPoint y: 200, distance: 51.4
click at [336, 200] on div "Original Price 499 Selling Price 0.00" at bounding box center [351, 200] width 413 height 44
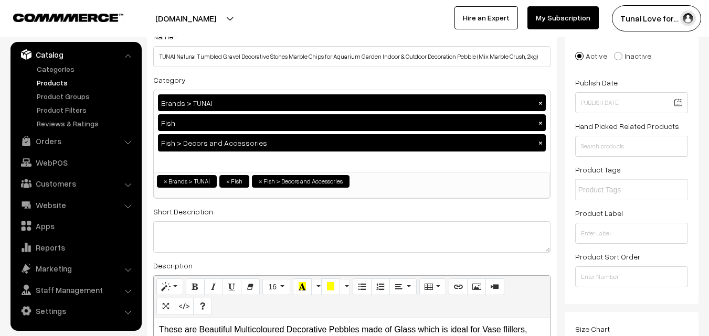
scroll to position [0, 0]
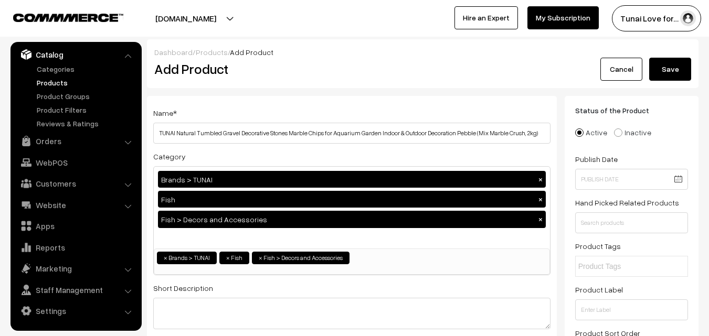
type input "179"
click at [661, 67] on button "Save" at bounding box center [670, 69] width 42 height 23
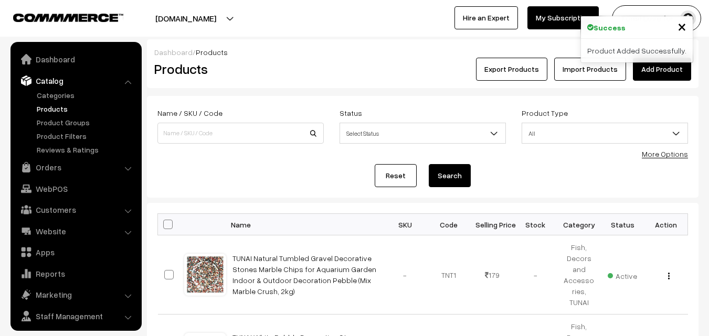
scroll to position [26, 0]
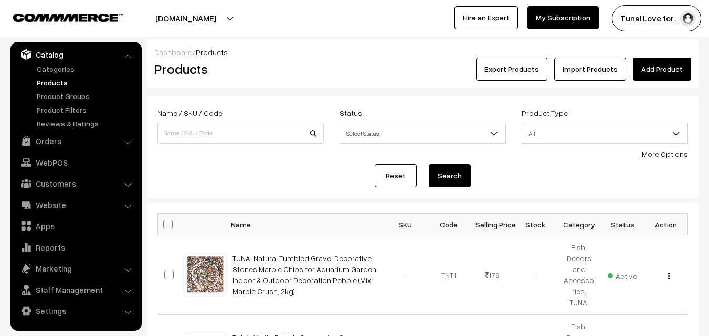
click at [669, 70] on link "Add Product" at bounding box center [662, 69] width 58 height 23
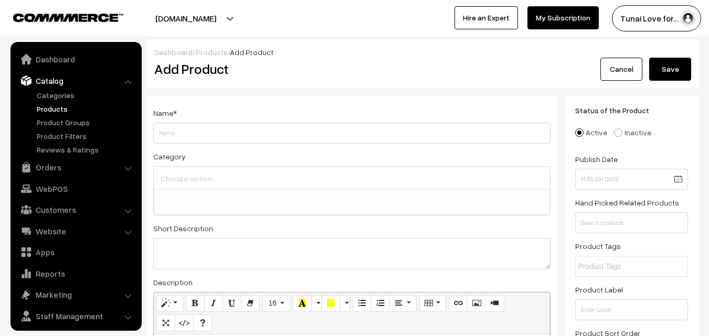
select select
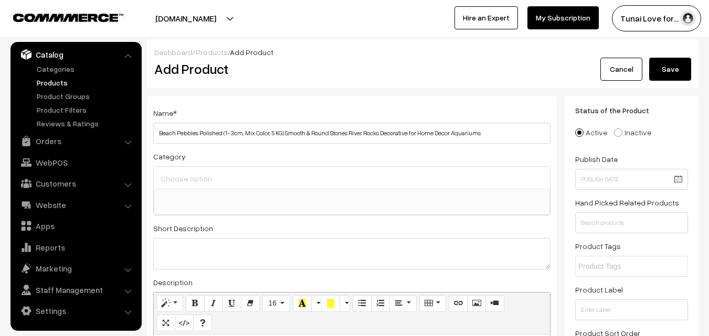
click at [158, 132] on input "Beach Pebbles Polished (1-3cm, Mix Color, 5 KG) Smooth & Round Stones River Roc…" at bounding box center [351, 133] width 397 height 21
type input "TUNAI Beach Pebbles Polished (1-3cm, Mix Color, 5 KG) Smooth & Round Stones Riv…"
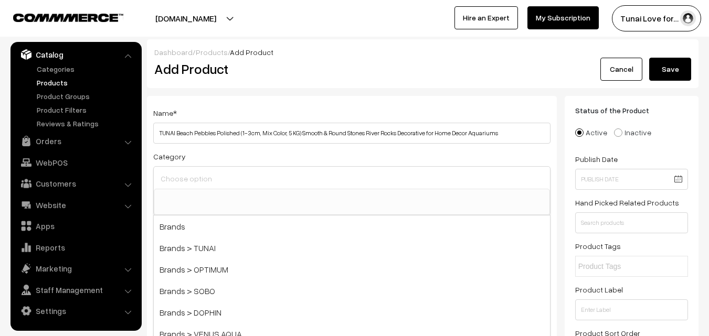
click at [255, 183] on input at bounding box center [352, 178] width 388 height 15
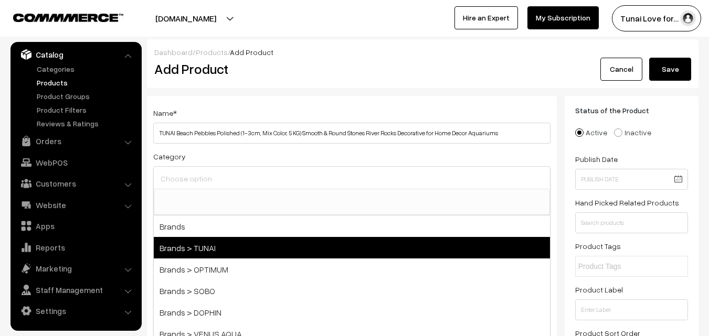
click at [218, 254] on span "Brands > TUNAI" at bounding box center [352, 248] width 396 height 22
select select "35"
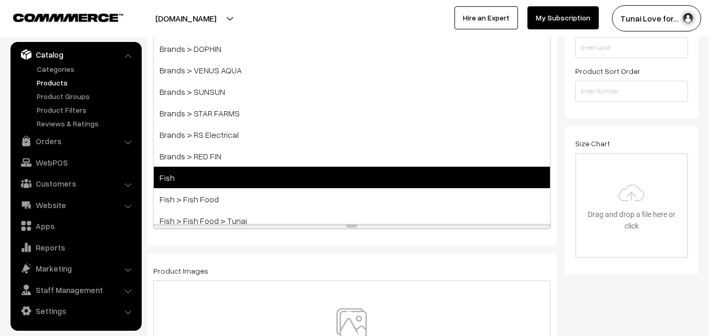
click at [237, 172] on span "Fish" at bounding box center [352, 178] width 396 height 22
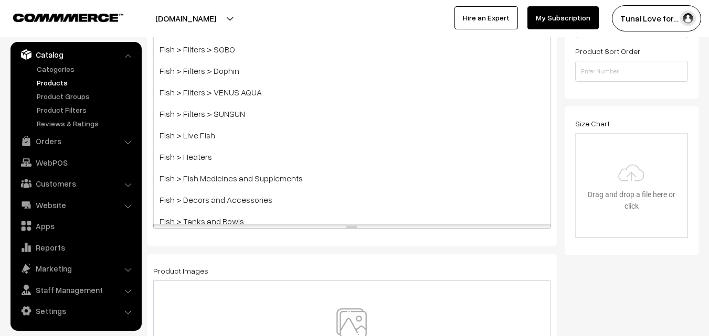
scroll to position [367, 0]
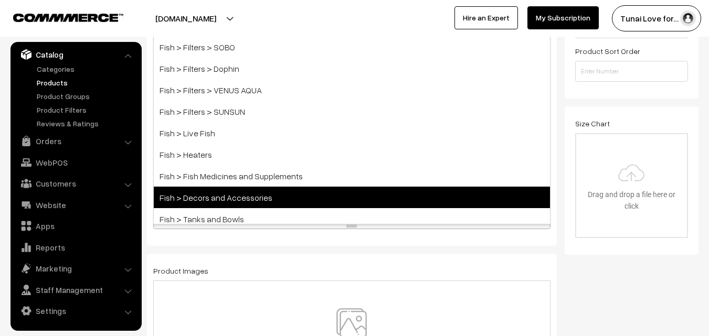
click at [251, 198] on span "Fish > Decors and Accessories" at bounding box center [352, 198] width 396 height 22
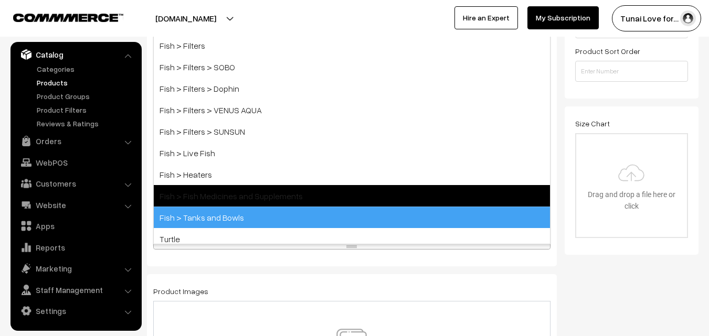
scroll to position [302, 0]
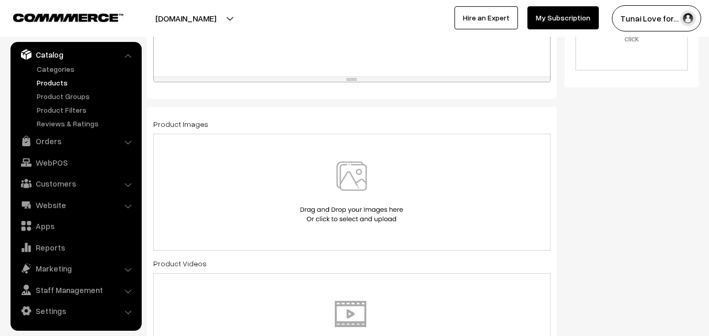
scroll to position [460, 0]
